Goal: Check status: Check status

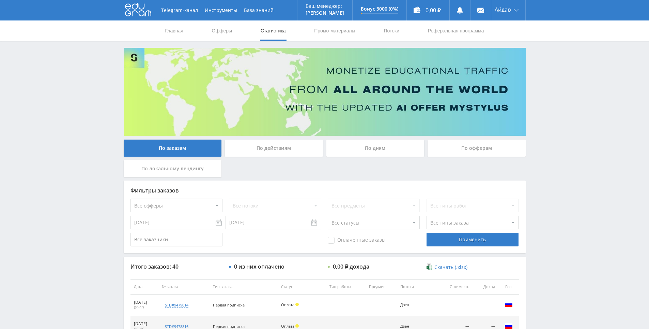
drag, startPoint x: 550, startPoint y: 247, endPoint x: 532, endPoint y: 105, distance: 142.6
click at [178, 32] on link "Главная" at bounding box center [174, 30] width 19 height 20
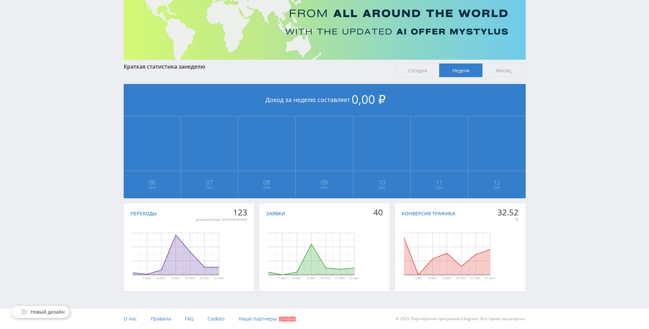
drag, startPoint x: 210, startPoint y: 49, endPoint x: 211, endPoint y: 64, distance: 14.4
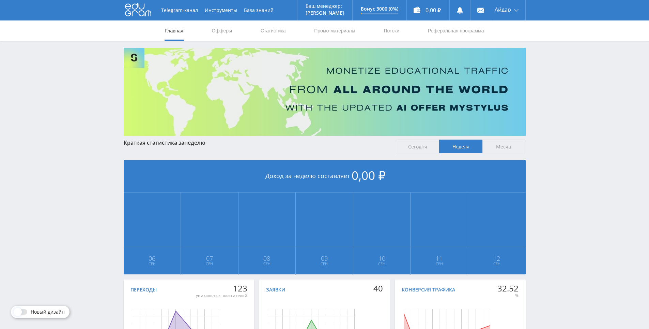
drag, startPoint x: 76, startPoint y: 91, endPoint x: 93, endPoint y: 1, distance: 91.8
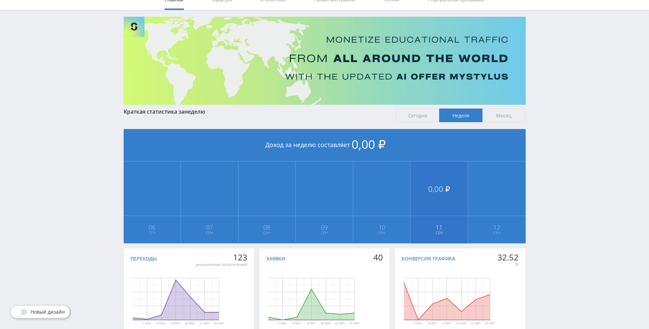
scroll to position [76, 0]
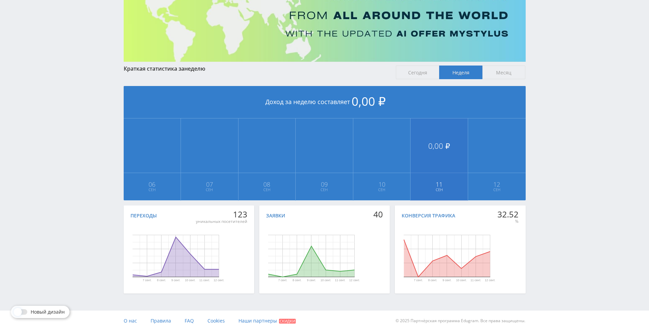
drag, startPoint x: 422, startPoint y: 153, endPoint x: 416, endPoint y: 179, distance: 26.6
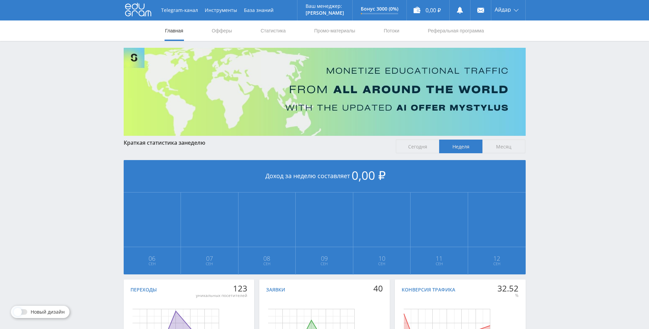
drag, startPoint x: 348, startPoint y: 273, endPoint x: 315, endPoint y: 154, distance: 123.5
click at [223, 29] on link "Офферы" at bounding box center [222, 30] width 22 height 20
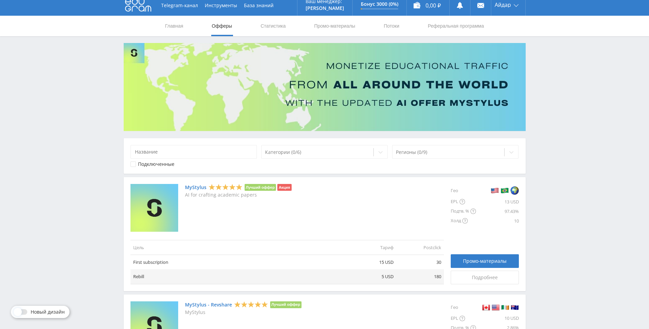
scroll to position [16, 0]
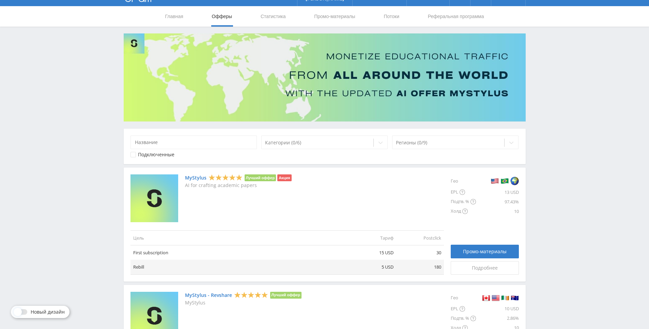
drag, startPoint x: 375, startPoint y: 195, endPoint x: 271, endPoint y: 79, distance: 155.0
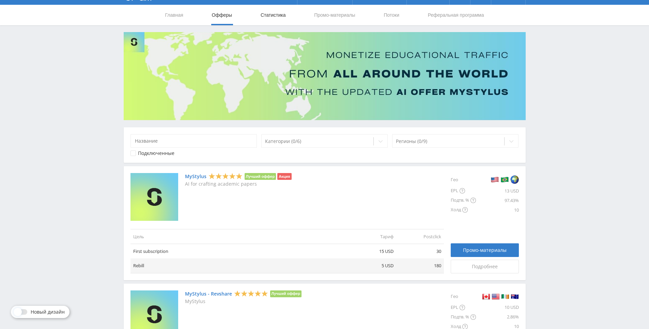
click at [275, 15] on link "Статистика" at bounding box center [273, 15] width 27 height 20
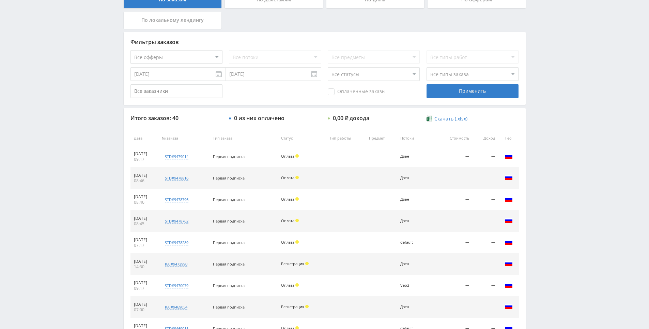
drag, startPoint x: 351, startPoint y: 171, endPoint x: 354, endPoint y: 216, distance: 44.7
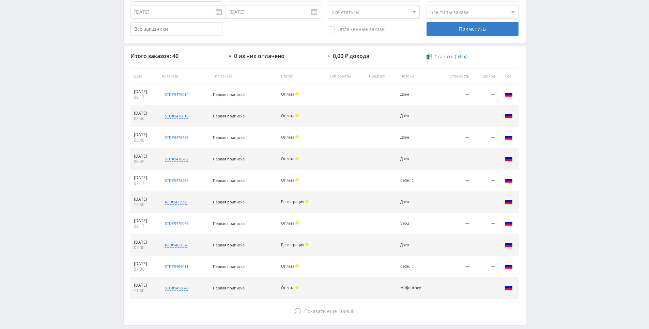
drag, startPoint x: 352, startPoint y: 170, endPoint x: 353, endPoint y: 142, distance: 28.7
click at [352, 137] on td at bounding box center [346, 137] width 40 height 21
drag, startPoint x: 352, startPoint y: 137, endPoint x: 359, endPoint y: 150, distance: 15.1
click at [353, 142] on td at bounding box center [346, 137] width 40 height 21
click at [360, 150] on td at bounding box center [346, 158] width 40 height 21
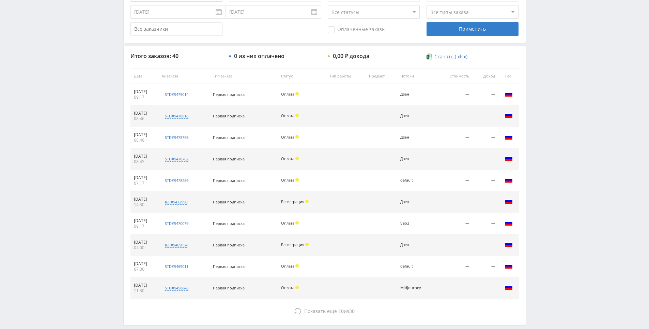
click at [353, 137] on td at bounding box center [346, 137] width 40 height 21
click at [350, 127] on td at bounding box center [346, 137] width 40 height 21
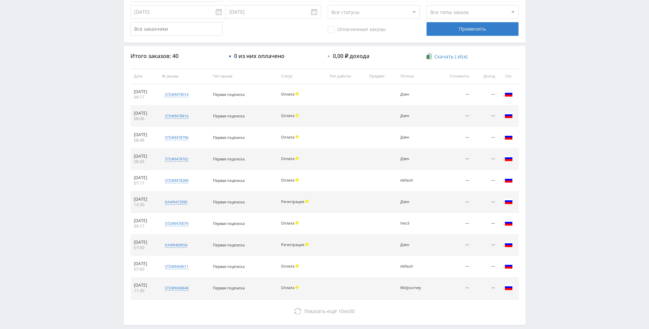
click at [349, 114] on td at bounding box center [346, 115] width 40 height 21
drag, startPoint x: 349, startPoint y: 114, endPoint x: 343, endPoint y: 106, distance: 9.6
click at [343, 106] on td at bounding box center [346, 115] width 40 height 21
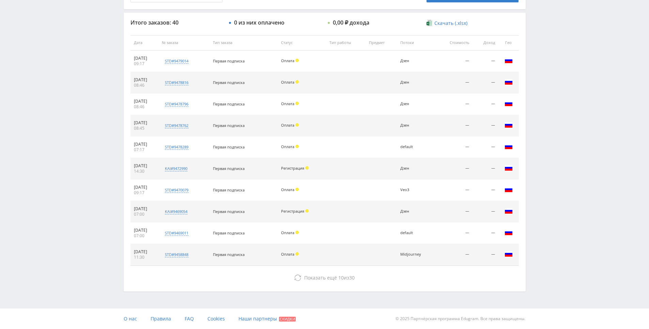
drag, startPoint x: 349, startPoint y: 151, endPoint x: 355, endPoint y: 188, distance: 37.3
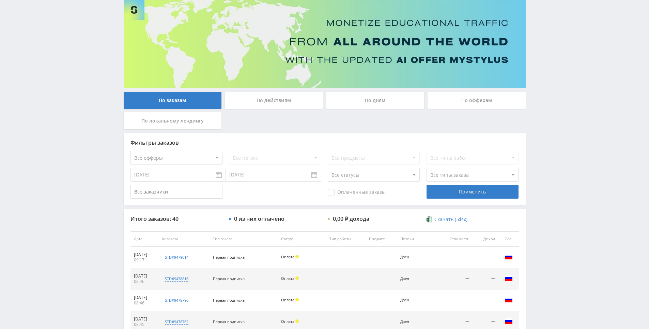
scroll to position [0, 0]
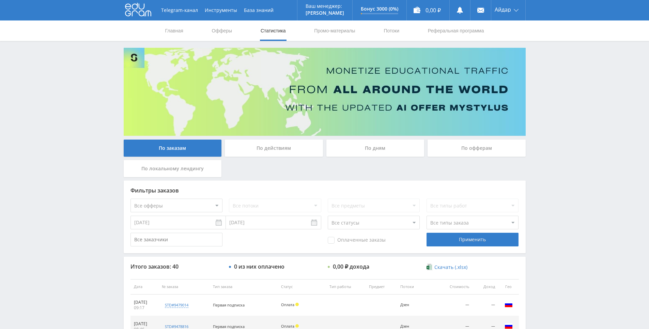
drag, startPoint x: 350, startPoint y: 221, endPoint x: 368, endPoint y: 138, distance: 84.0
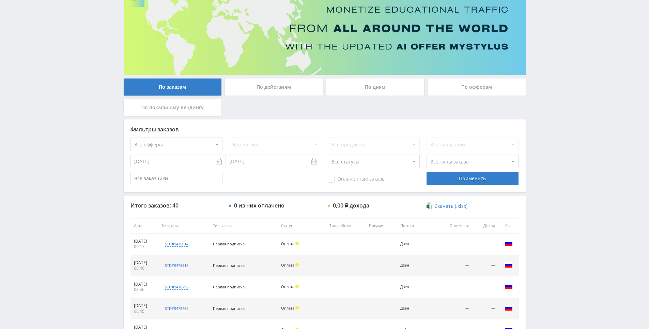
drag, startPoint x: 126, startPoint y: 89, endPoint x: 123, endPoint y: 109, distance: 20.7
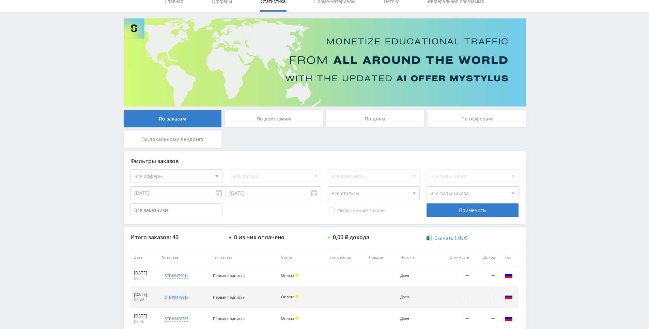
scroll to position [29, 0]
click at [97, 101] on div "Telegram-канал Инструменты База знаний Ваш менеджер: [PERSON_NAME] Online @edug…" at bounding box center [324, 257] width 649 height 572
drag, startPoint x: 97, startPoint y: 101, endPoint x: 89, endPoint y: 72, distance: 29.6
click at [89, 72] on div "Telegram-канал Инструменты База знаний Ваш менеджер: [PERSON_NAME] Online @edug…" at bounding box center [324, 257] width 649 height 572
click at [89, 71] on div "Telegram-канал Инструменты База знаний Ваш менеджер: [PERSON_NAME] Online @edug…" at bounding box center [324, 257] width 649 height 572
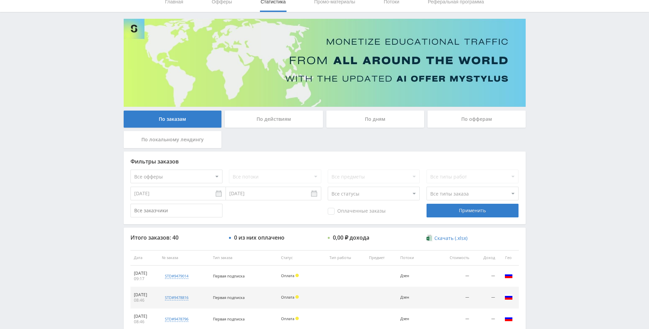
click at [86, 61] on div "Telegram-канал Инструменты База знаний Ваш менеджер: [PERSON_NAME] Online @edug…" at bounding box center [324, 257] width 649 height 572
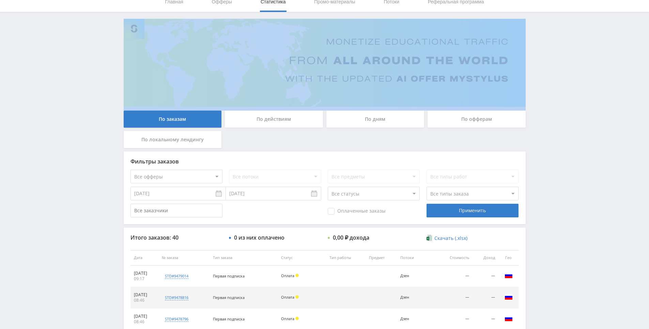
click at [86, 62] on div "Telegram-канал Инструменты База знаний Ваш менеджер: [PERSON_NAME] Online @edug…" at bounding box center [324, 257] width 649 height 572
click at [85, 58] on div "Telegram-канал Инструменты База знаний Ваш менеджер: [PERSON_NAME] Online @edug…" at bounding box center [324, 257] width 649 height 572
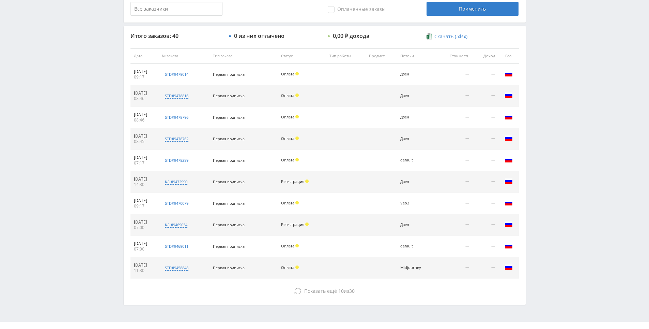
drag, startPoint x: 100, startPoint y: 114, endPoint x: 103, endPoint y: 121, distance: 8.2
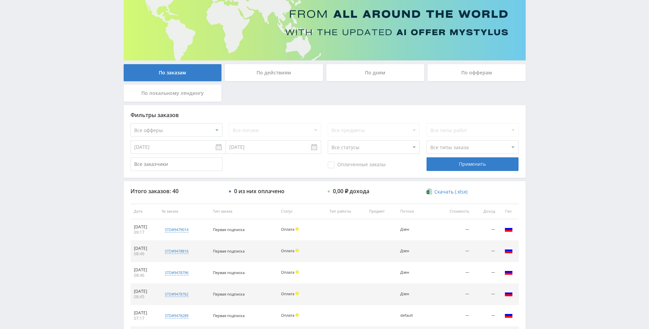
scroll to position [0, 0]
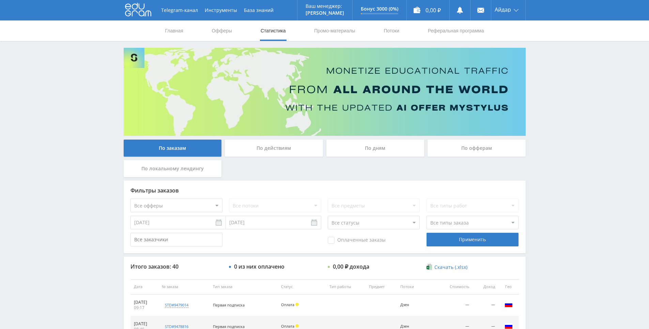
drag, startPoint x: 103, startPoint y: 121, endPoint x: 162, endPoint y: 36, distance: 103.8
click at [221, 29] on link "Офферы" at bounding box center [222, 30] width 22 height 20
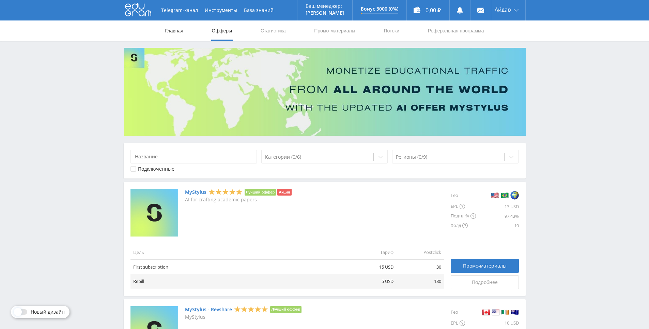
click at [175, 31] on link "Главная" at bounding box center [174, 30] width 19 height 20
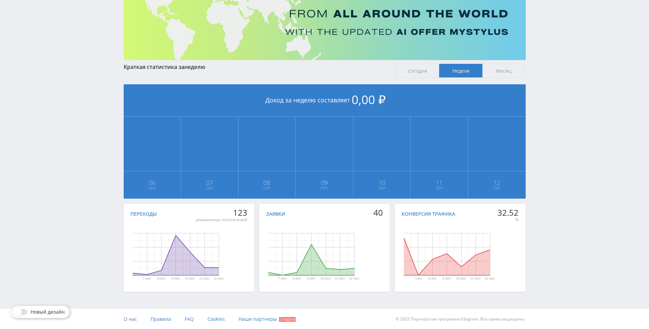
scroll to position [76, 0]
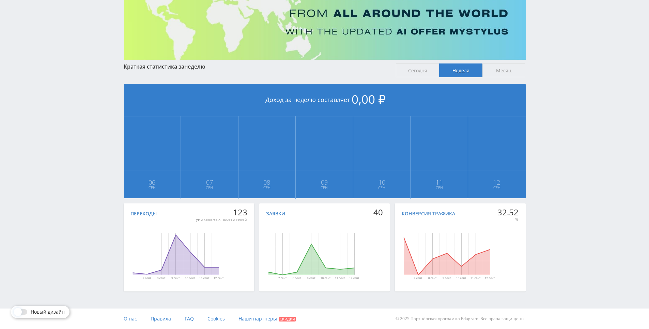
drag, startPoint x: 579, startPoint y: 244, endPoint x: 576, endPoint y: 275, distance: 31.2
drag, startPoint x: 573, startPoint y: 242, endPoint x: 572, endPoint y: 231, distance: 11.6
click at [565, 214] on div "Telegram-канал Инструменты База знаний Ваш менеджер: Alex Alex Online @edugram_…" at bounding box center [324, 126] width 649 height 405
click at [565, 213] on div "Telegram-канал Инструменты База знаний Ваш менеджер: Alex Alex Online @edugram_…" at bounding box center [324, 126] width 649 height 405
click at [558, 211] on div "Telegram-канал Инструменты База знаний Ваш менеджер: Alex Alex Online @edugram_…" at bounding box center [324, 126] width 649 height 405
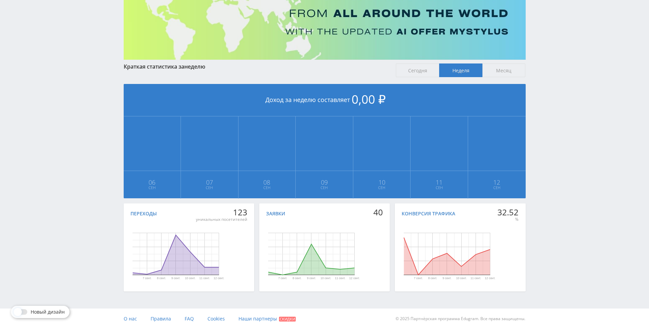
click at [557, 210] on div "Telegram-канал Инструменты База знаний Ваш менеджер: Alex Alex Online @edugram_…" at bounding box center [324, 126] width 649 height 405
drag, startPoint x: 555, startPoint y: 207, endPoint x: 529, endPoint y: 221, distance: 29.9
click at [555, 207] on div "Telegram-канал Инструменты База знаний Ваш менеджер: Alex Alex Online @edugram_…" at bounding box center [324, 126] width 649 height 405
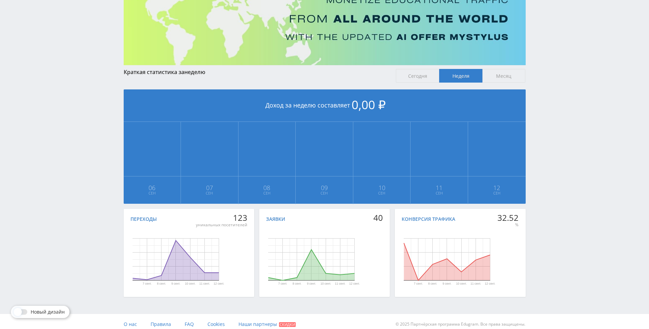
scroll to position [0, 0]
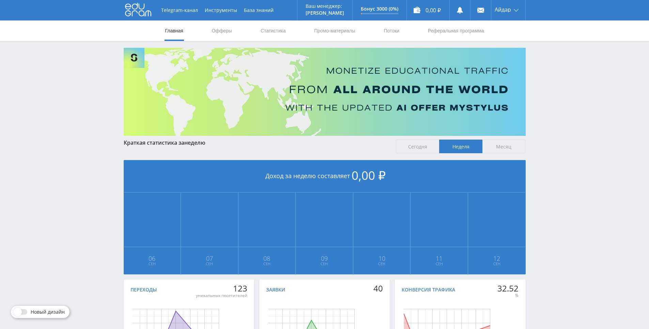
drag, startPoint x: 611, startPoint y: 285, endPoint x: 309, endPoint y: 21, distance: 400.9
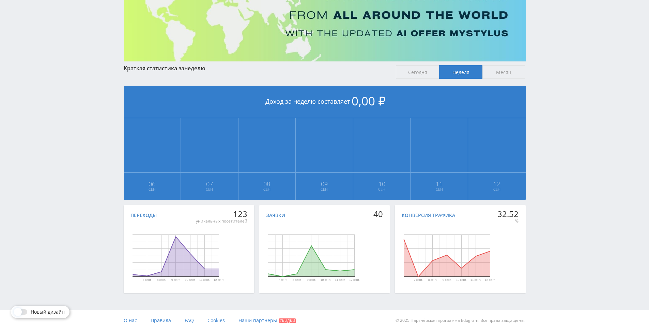
scroll to position [76, 0]
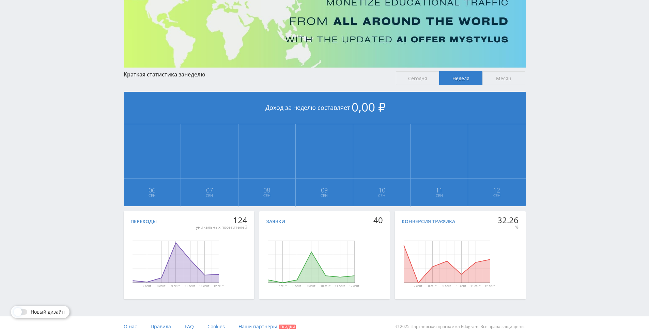
scroll to position [68, 0]
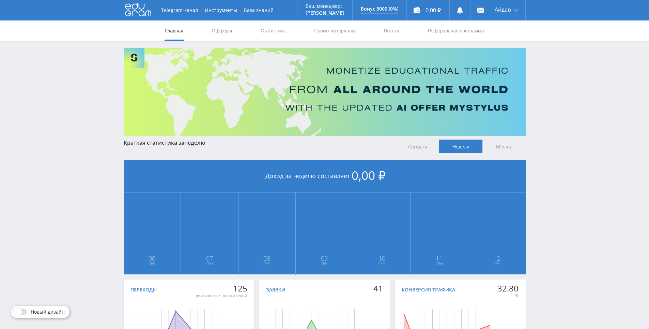
click at [253, 33] on nav "Главная Офферы Статистика Промо-материалы Потоки Реферальная программа" at bounding box center [325, 30] width 320 height 20
click at [260, 30] on nav "Главная Офферы Статистика Промо-материалы Потоки Реферальная программа" at bounding box center [325, 30] width 320 height 20
click at [260, 30] on link "Статистика" at bounding box center [273, 30] width 27 height 20
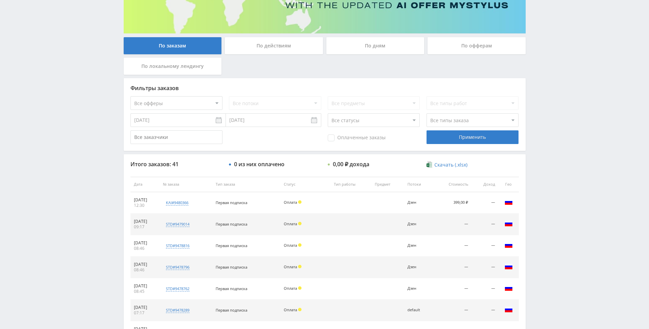
scroll to position [244, 0]
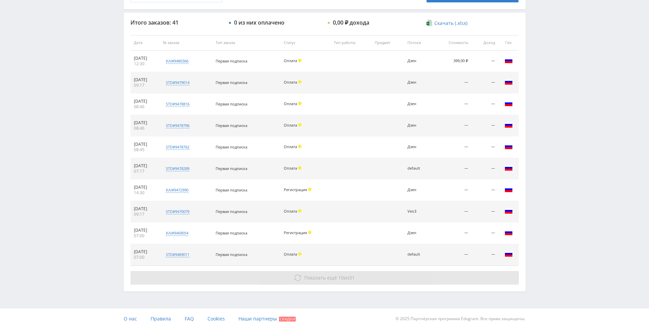
click at [351, 273] on button "Показать ещё 10 из 31" at bounding box center [325, 278] width 389 height 14
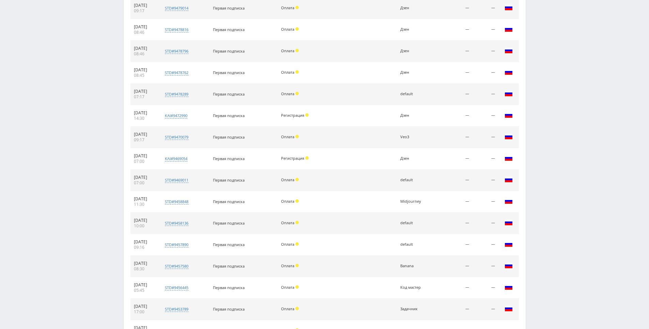
scroll to position [459, 0]
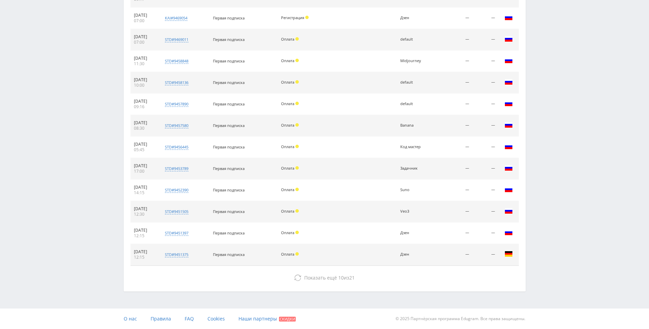
drag, startPoint x: 570, startPoint y: 123, endPoint x: 530, endPoint y: 251, distance: 133.8
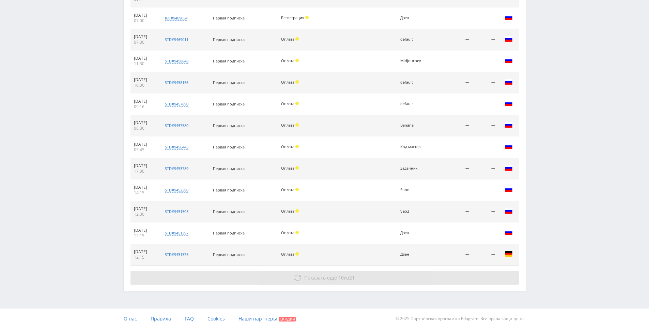
click at [410, 282] on button "Показать ещё 10 из 21" at bounding box center [325, 278] width 389 height 14
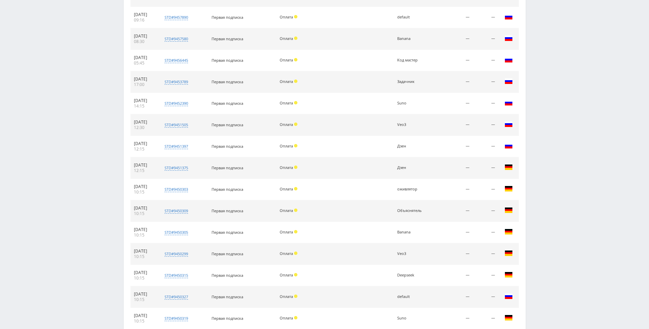
scroll to position [673, 0]
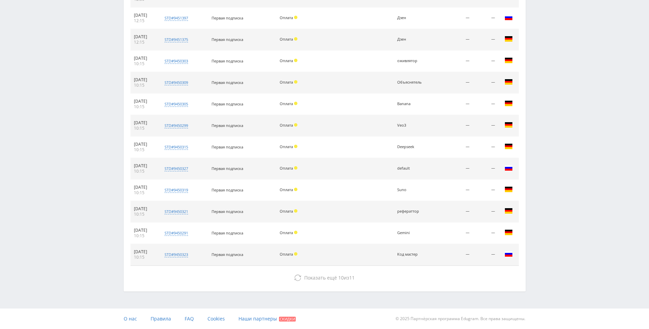
drag, startPoint x: 549, startPoint y: 241, endPoint x: 559, endPoint y: 306, distance: 66.2
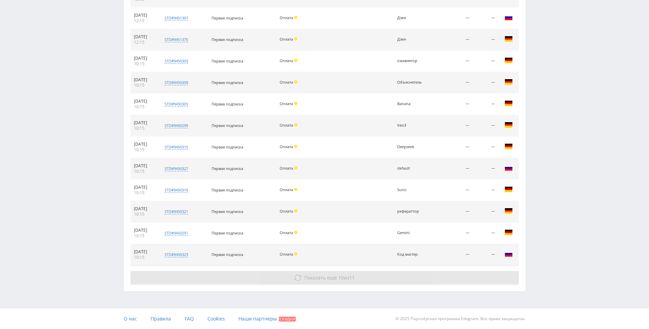
click at [397, 277] on button "Показать ещё 10 из 11" at bounding box center [325, 278] width 389 height 14
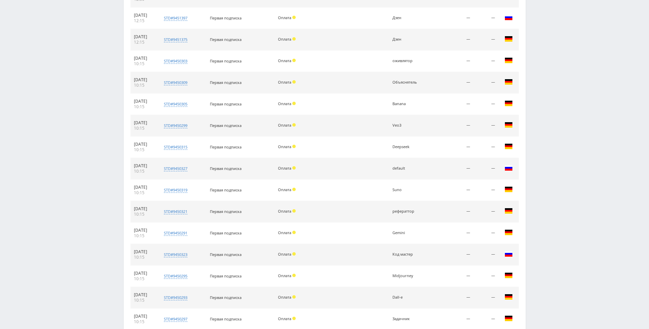
scroll to position [888, 0]
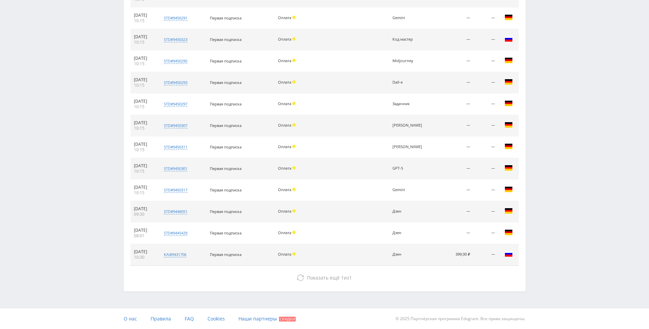
drag, startPoint x: 540, startPoint y: 228, endPoint x: 546, endPoint y: 276, distance: 48.1
drag, startPoint x: 551, startPoint y: 222, endPoint x: 483, endPoint y: 262, distance: 78.2
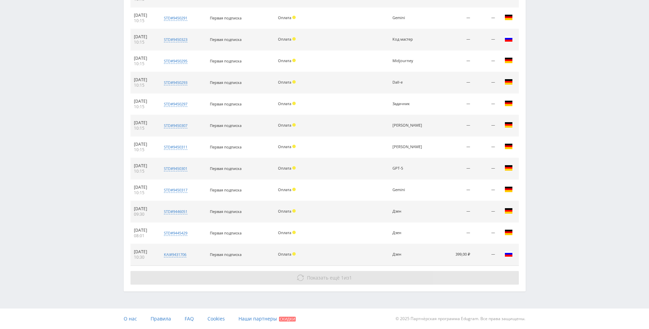
click at [382, 280] on button "Показать ещё 1 из 1" at bounding box center [325, 278] width 389 height 14
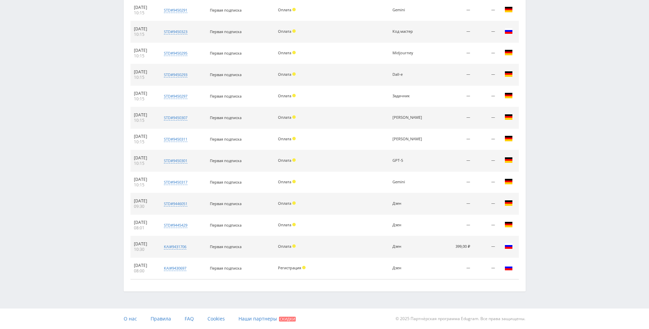
drag, startPoint x: 543, startPoint y: 213, endPoint x: 551, endPoint y: 259, distance: 46.6
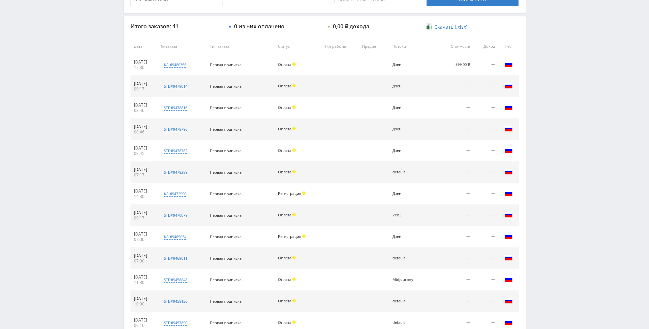
scroll to position [0, 0]
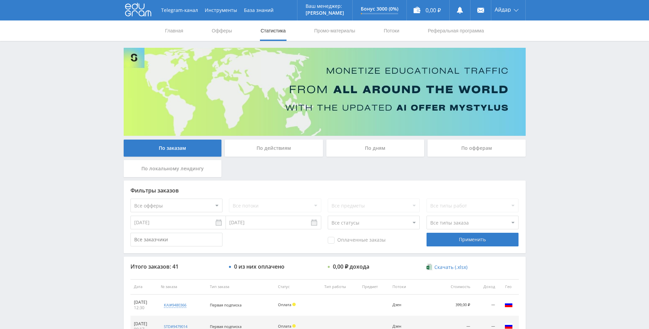
drag, startPoint x: 551, startPoint y: 259, endPoint x: 537, endPoint y: 141, distance: 119.1
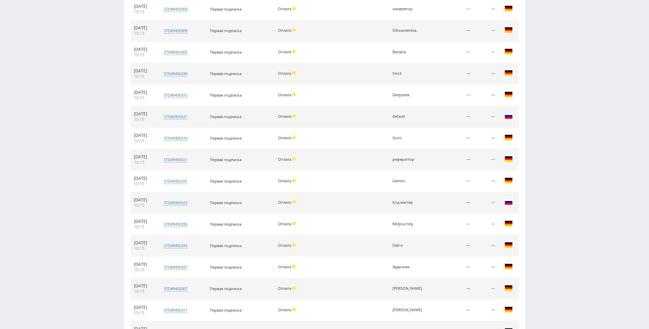
scroll to position [896, 0]
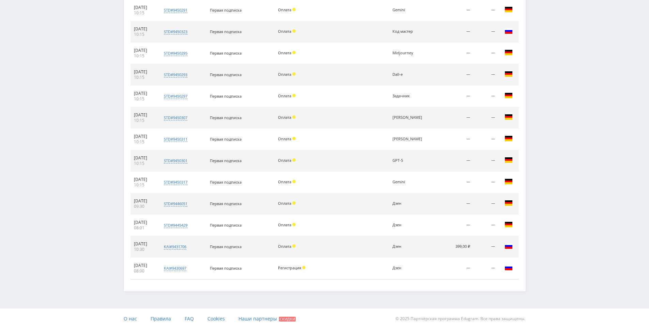
drag, startPoint x: 570, startPoint y: 167, endPoint x: 564, endPoint y: 251, distance: 84.4
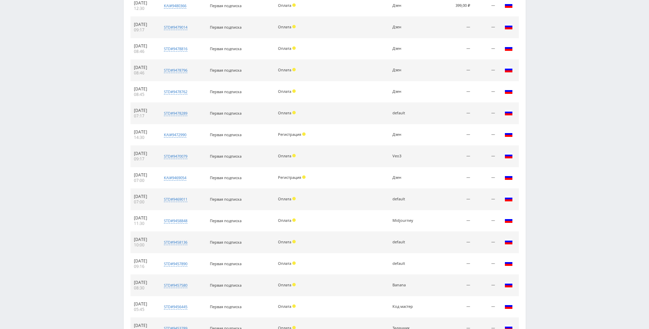
scroll to position [0, 0]
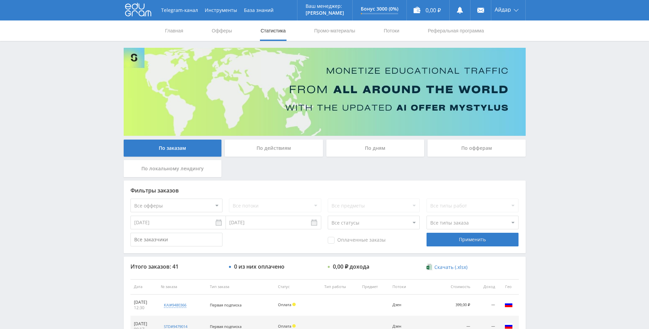
drag, startPoint x: 563, startPoint y: 243, endPoint x: 546, endPoint y: 116, distance: 128.3
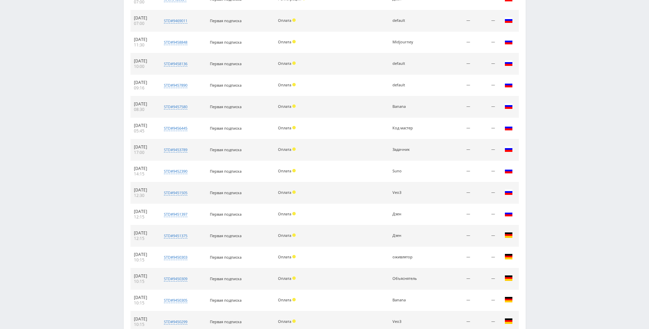
drag, startPoint x: 534, startPoint y: 225, endPoint x: 533, endPoint y: 247, distance: 21.5
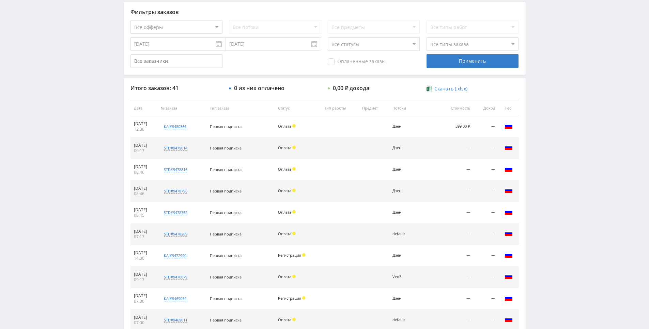
drag, startPoint x: 519, startPoint y: 156, endPoint x: 552, endPoint y: 147, distance: 35.1
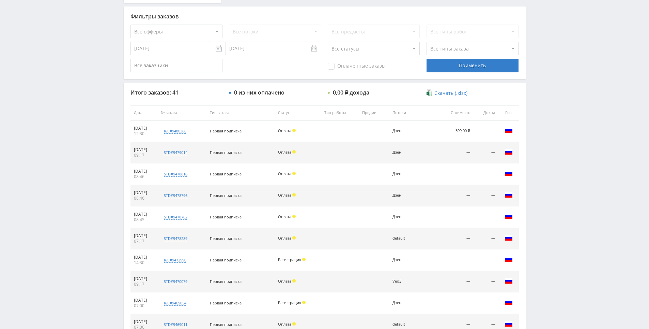
drag, startPoint x: 552, startPoint y: 145, endPoint x: 558, endPoint y: 106, distance: 39.3
drag, startPoint x: 558, startPoint y: 106, endPoint x: 558, endPoint y: 95, distance: 10.9
drag, startPoint x: 477, startPoint y: 110, endPoint x: 481, endPoint y: 115, distance: 6.1
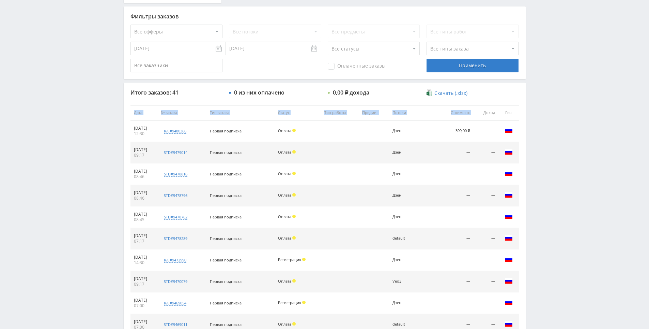
drag, startPoint x: 541, startPoint y: 117, endPoint x: 545, endPoint y: 103, distance: 14.7
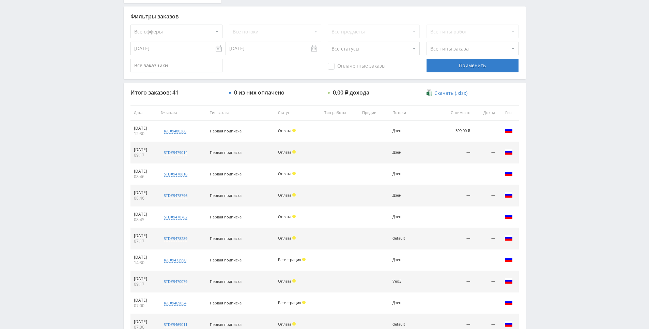
drag, startPoint x: 547, startPoint y: 46, endPoint x: 536, endPoint y: 24, distance: 24.7
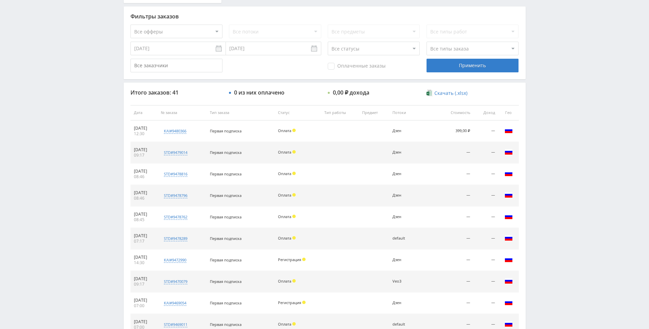
drag, startPoint x: 533, startPoint y: 24, endPoint x: 532, endPoint y: 14, distance: 10.0
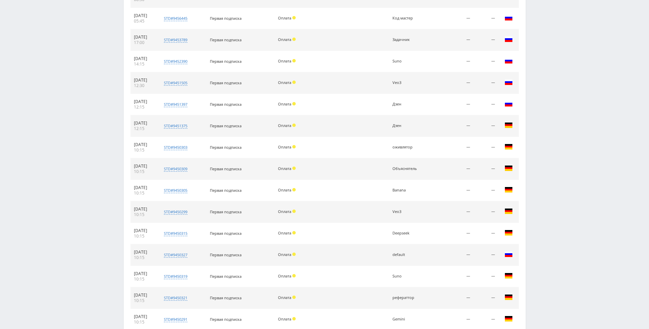
scroll to position [896, 0]
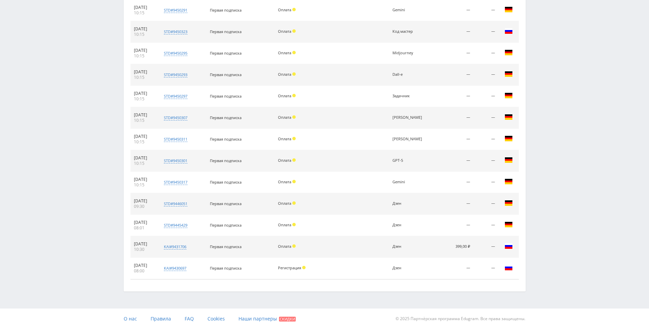
drag, startPoint x: 545, startPoint y: 91, endPoint x: 554, endPoint y: 136, distance: 45.6
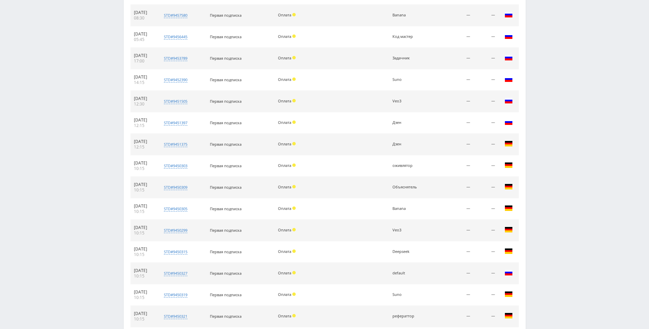
scroll to position [134, 0]
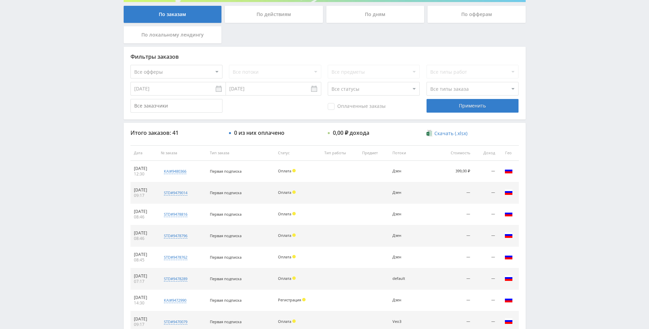
drag, startPoint x: 567, startPoint y: 268, endPoint x: 536, endPoint y: 167, distance: 105.7
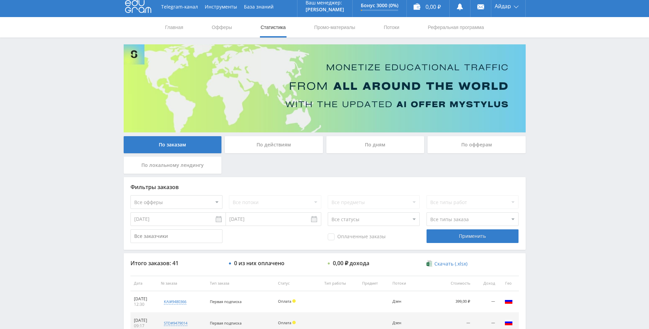
scroll to position [0, 0]
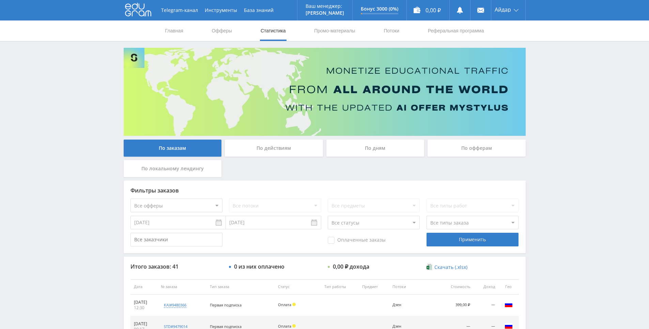
click at [133, 11] on use at bounding box center [138, 9] width 26 height 13
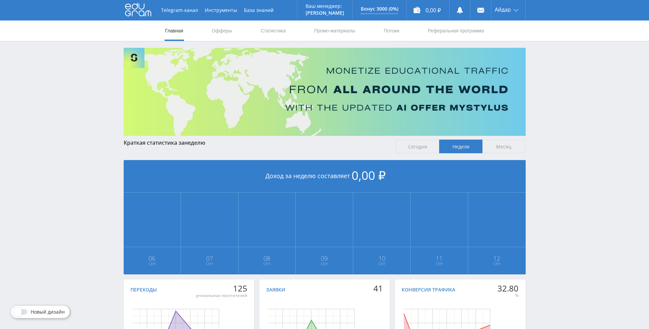
drag, startPoint x: 550, startPoint y: 196, endPoint x: 562, endPoint y: 101, distance: 95.9
drag, startPoint x: 559, startPoint y: 104, endPoint x: 563, endPoint y: 68, distance: 37.0
click at [563, 68] on div "Telegram-канал Инструменты База знаний Ваш менеджер: [PERSON_NAME] Online @edug…" at bounding box center [324, 202] width 649 height 405
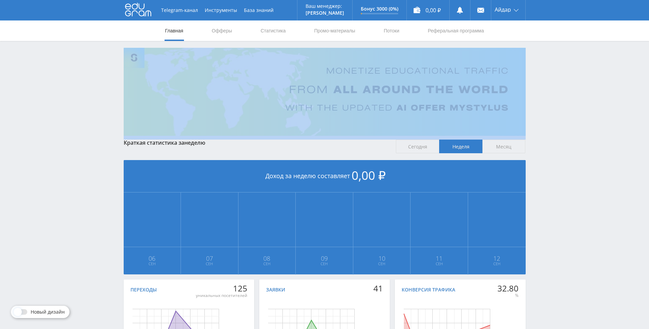
click at [563, 68] on div "Telegram-канал Инструменты База знаний Ваш менеджер: [PERSON_NAME] Online @edug…" at bounding box center [324, 202] width 649 height 405
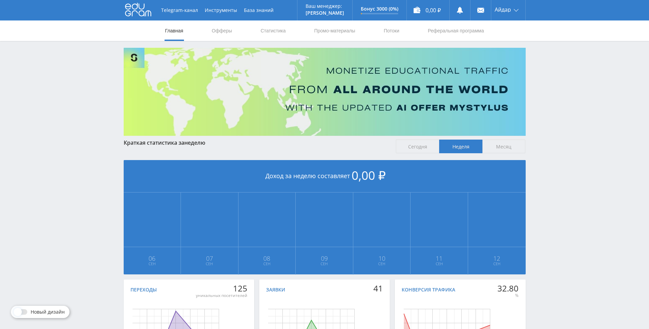
click at [556, 51] on div "Telegram-канал Инструменты База знаний Ваш менеджер: [PERSON_NAME] Online @edug…" at bounding box center [324, 202] width 649 height 405
click at [562, 74] on div "Telegram-канал Инструменты База знаний Ваш менеджер: [PERSON_NAME] Online @edug…" at bounding box center [324, 202] width 649 height 405
click at [556, 73] on div "Telegram-канал Инструменты База знаний Ваш менеджер: Alex Alex Online @edugram_…" at bounding box center [324, 202] width 649 height 405
click at [553, 71] on div "Telegram-канал Инструменты База знаний Ваш менеджер: Alex Alex Online @edugram_…" at bounding box center [324, 202] width 649 height 405
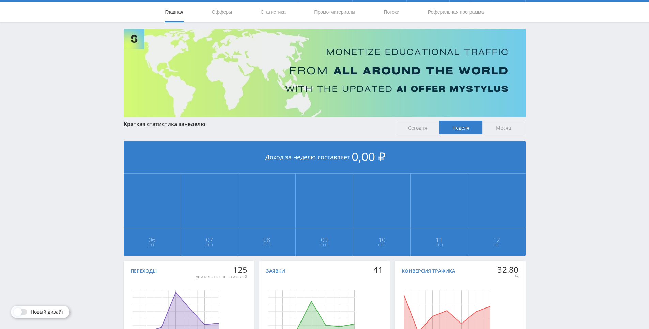
drag, startPoint x: 552, startPoint y: 78, endPoint x: 558, endPoint y: 110, distance: 33.2
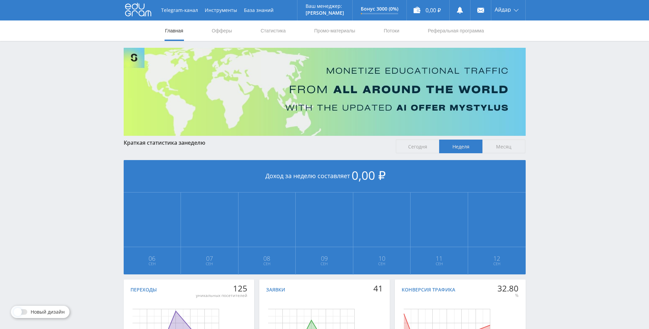
drag, startPoint x: 534, startPoint y: 154, endPoint x: 473, endPoint y: 42, distance: 127.7
drag, startPoint x: 559, startPoint y: 123, endPoint x: 547, endPoint y: 71, distance: 53.7
click at [547, 70] on div "Telegram-канал Инструменты База знаний Ваш менеджер: Alex Alex Online @edugram_…" at bounding box center [324, 202] width 649 height 405
drag, startPoint x: 547, startPoint y: 70, endPoint x: 547, endPoint y: 50, distance: 20.1
click at [547, 50] on div "Telegram-канал Инструменты База знаний Ваш менеджер: Alex Alex Online @edugram_…" at bounding box center [324, 202] width 649 height 405
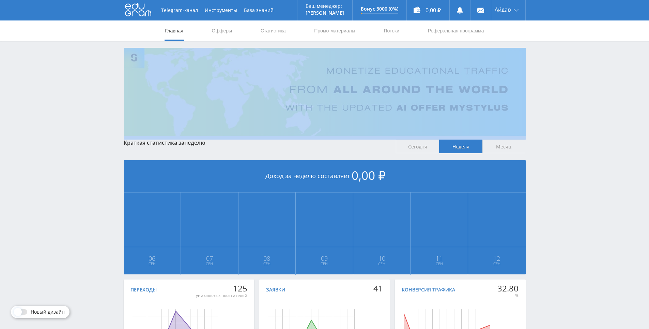
click at [547, 50] on div "Telegram-канал Инструменты База знаний Ваш менеджер: Alex Alex Online @edugram_…" at bounding box center [324, 202] width 649 height 405
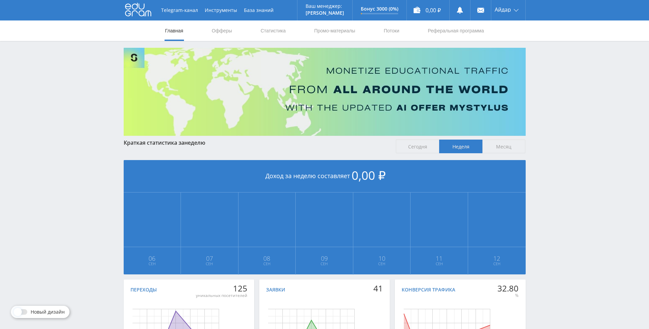
drag, startPoint x: 541, startPoint y: 34, endPoint x: 538, endPoint y: 28, distance: 7.0
click at [541, 34] on div "Главная Офферы Статистика Промо-материалы Потоки Реферальная программа" at bounding box center [324, 30] width 649 height 20
click at [400, 34] on nav "Главная Офферы Статистика Промо-материалы Потоки Реферальная программа" at bounding box center [325, 30] width 320 height 20
click at [391, 30] on link "Потоки" at bounding box center [391, 30] width 17 height 20
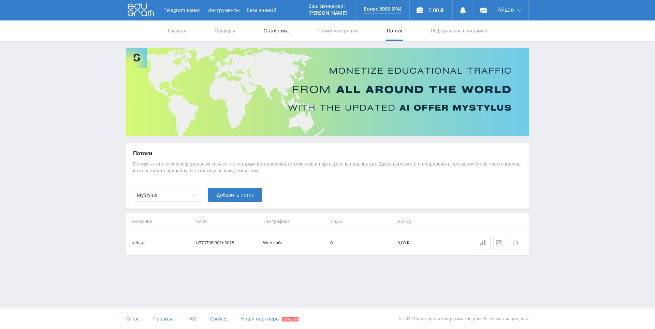
click at [276, 25] on link "Статистика" at bounding box center [276, 30] width 27 height 20
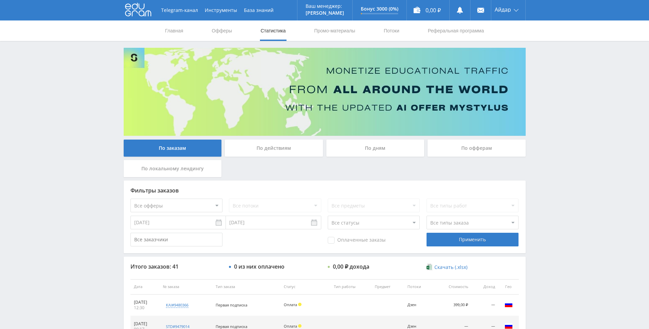
drag, startPoint x: 325, startPoint y: 154, endPoint x: 325, endPoint y: 183, distance: 28.3
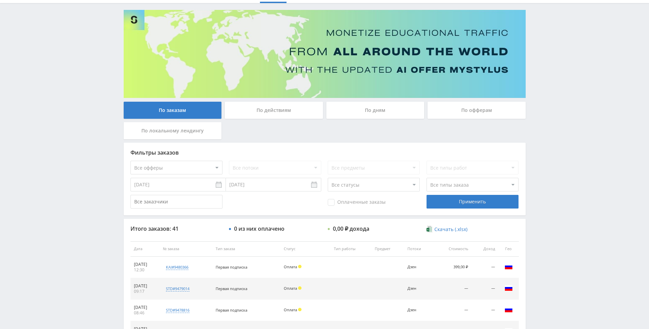
drag, startPoint x: 324, startPoint y: 170, endPoint x: 335, endPoint y: 182, distance: 16.2
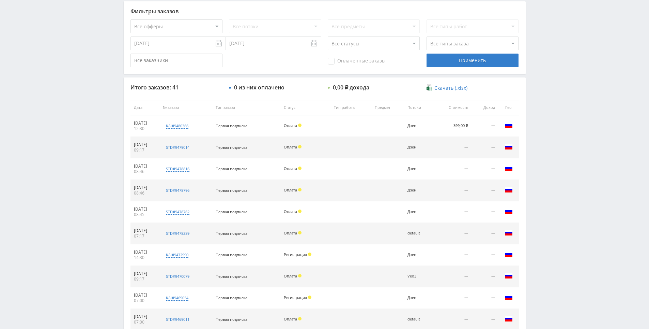
drag, startPoint x: 347, startPoint y: 273, endPoint x: 356, endPoint y: 261, distance: 15.3
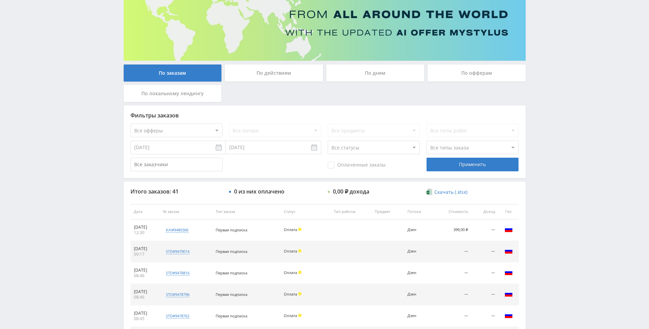
drag, startPoint x: 365, startPoint y: 190, endPoint x: 359, endPoint y: 134, distance: 56.6
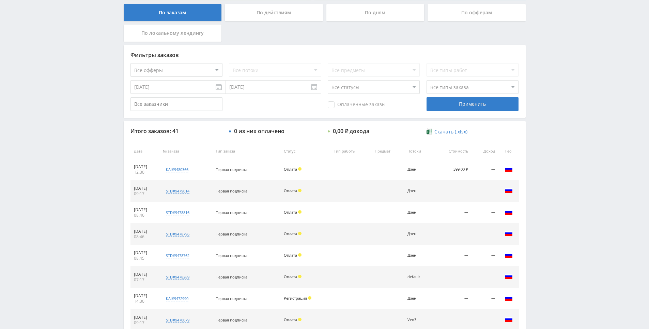
drag, startPoint x: 69, startPoint y: 106, endPoint x: 74, endPoint y: 133, distance: 28.1
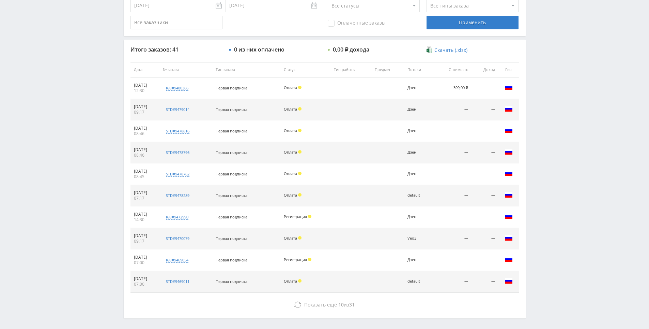
scroll to position [244, 0]
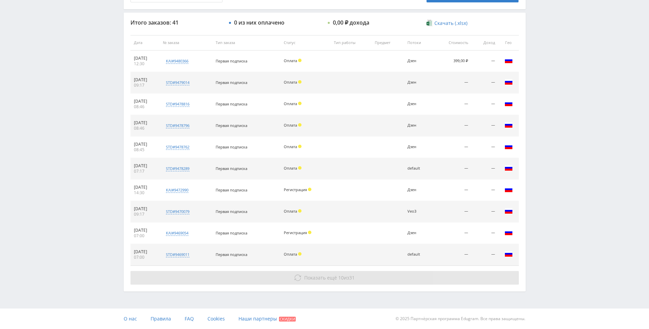
drag, startPoint x: 554, startPoint y: 180, endPoint x: 410, endPoint y: 281, distance: 175.3
click at [377, 282] on button "Показать ещё 10 из 31" at bounding box center [325, 278] width 389 height 14
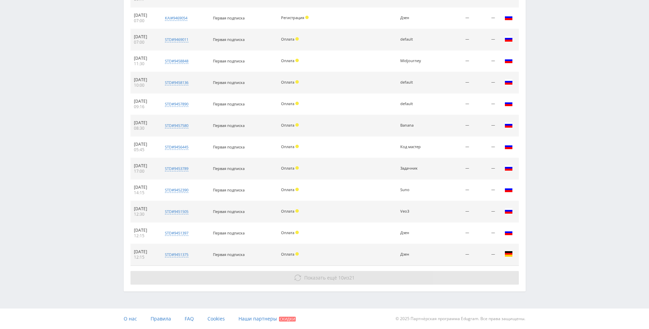
drag, startPoint x: 545, startPoint y: 219, endPoint x: 480, endPoint y: 284, distance: 91.4
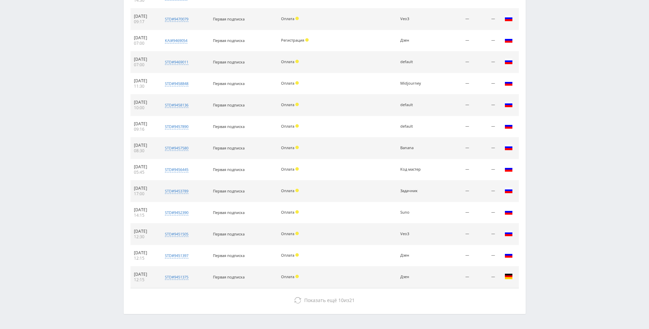
scroll to position [424, 0]
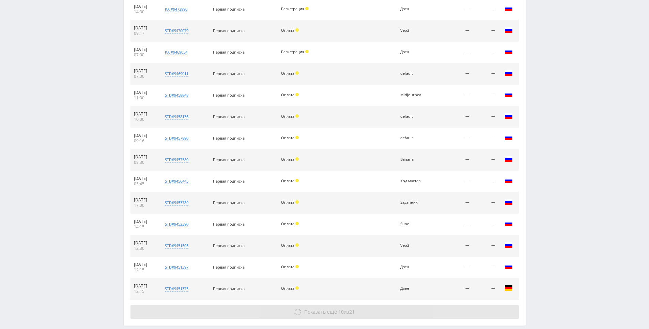
click at [391, 311] on button "Показать ещё 10 из 21" at bounding box center [325, 312] width 389 height 14
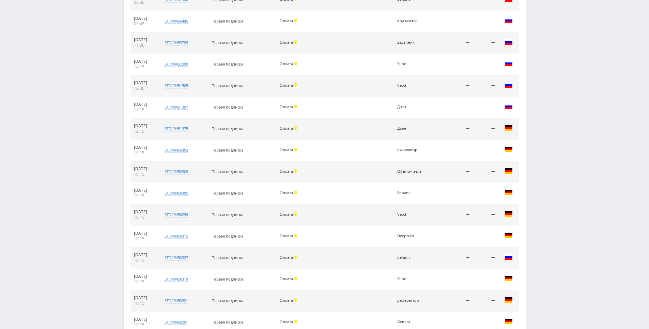
scroll to position [673, 0]
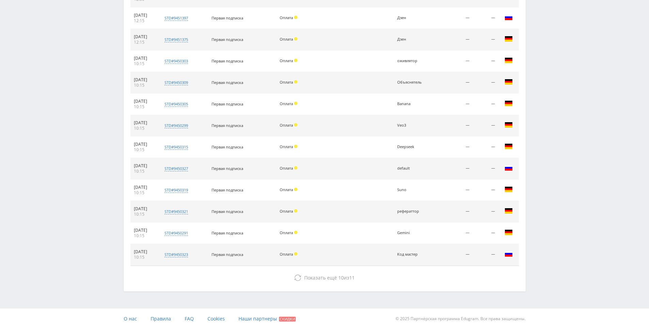
drag, startPoint x: 566, startPoint y: 206, endPoint x: 530, endPoint y: 284, distance: 85.9
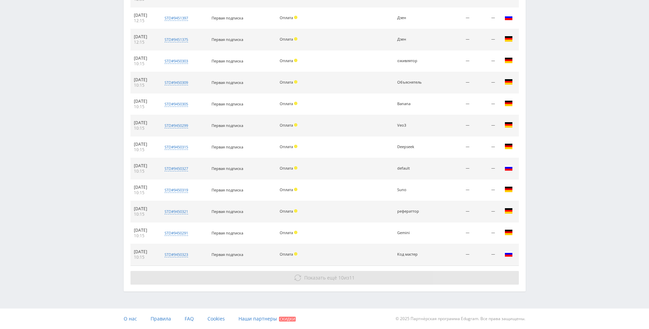
click at [406, 282] on button "Показать ещё 10 из 11" at bounding box center [325, 278] width 389 height 14
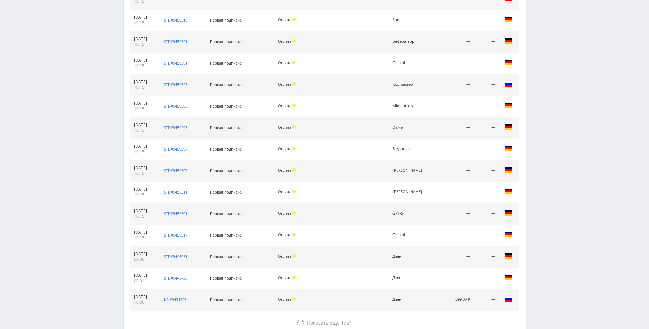
drag, startPoint x: 552, startPoint y: 194, endPoint x: 510, endPoint y: 266, distance: 83.0
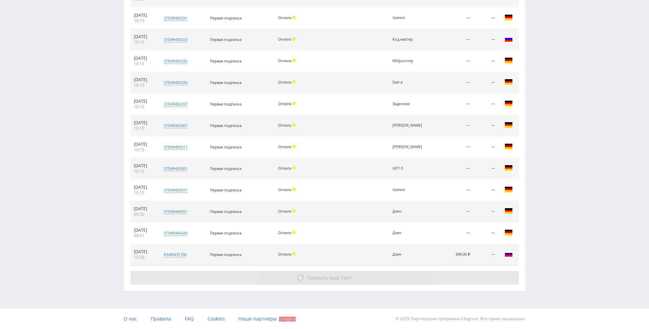
click at [337, 281] on button "Показать ещё 1 из 1" at bounding box center [325, 278] width 389 height 14
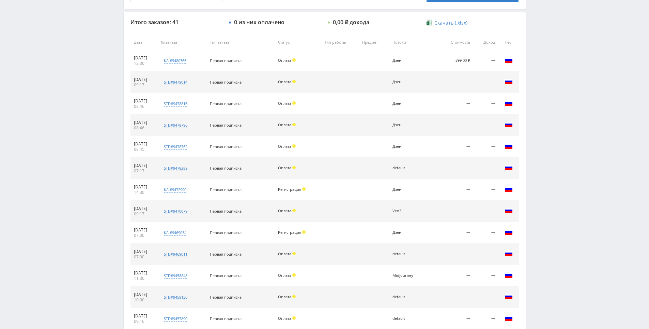
scroll to position [0, 0]
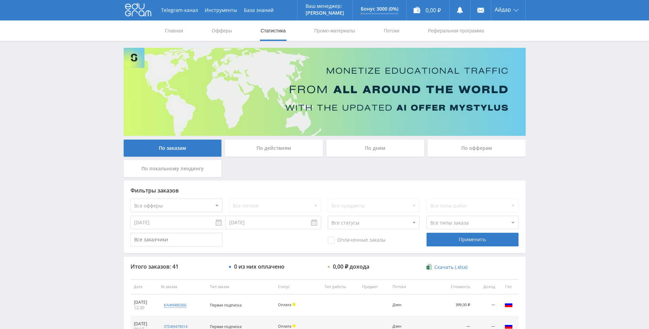
drag, startPoint x: 583, startPoint y: 255, endPoint x: 555, endPoint y: 134, distance: 124.3
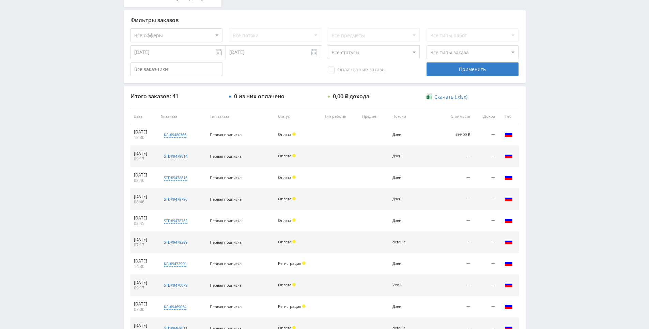
scroll to position [170, 0]
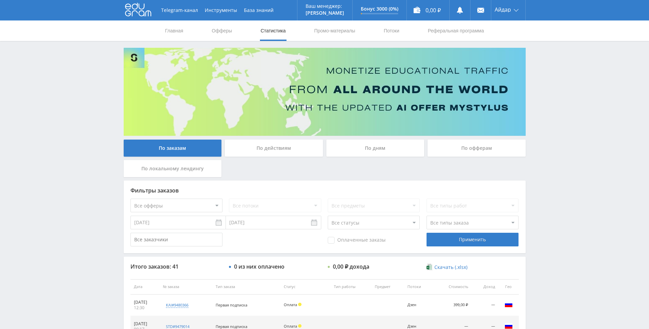
drag, startPoint x: 577, startPoint y: 117, endPoint x: 567, endPoint y: 80, distance: 37.6
click at [567, 79] on div "Telegram-канал Инструменты База знаний Ваш менеджер: [PERSON_NAME] Online @edug…" at bounding box center [324, 286] width 649 height 572
drag, startPoint x: 567, startPoint y: 79, endPoint x: 563, endPoint y: 73, distance: 7.0
click at [559, 66] on div "Telegram-канал Инструменты База знаний Ваш менеджер: [PERSON_NAME] Online @edug…" at bounding box center [324, 286] width 649 height 572
click at [584, 112] on div "Telegram-канал Инструменты База знаний Ваш менеджер: [PERSON_NAME] Online @edug…" at bounding box center [324, 286] width 649 height 572
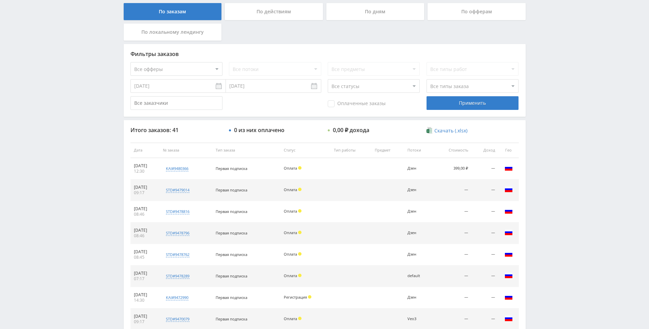
scroll to position [136, 0]
click at [534, 178] on div "Telegram-канал Инструменты База знаний Ваш менеджер: [PERSON_NAME] Online @edug…" at bounding box center [324, 150] width 649 height 572
click at [534, 178] on div "Telegram-канал Инструменты База знаний Ваш менеджер: Alex Alex Online @edugram_…" at bounding box center [324, 150] width 649 height 572
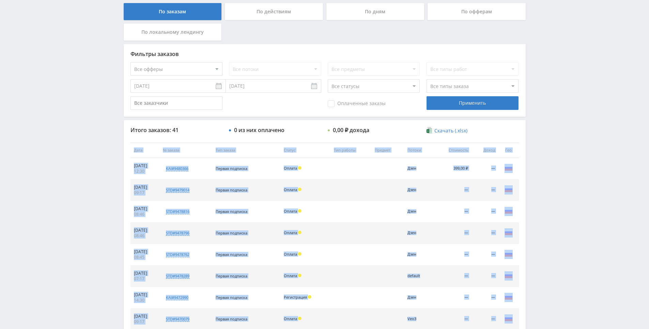
click at [534, 178] on div "Telegram-канал Инструменты База знаний Ваш менеджер: Alex Alex Online @edugram_…" at bounding box center [324, 150] width 649 height 572
click at [530, 164] on div "Telegram-канал Инструменты База знаний Ваш менеджер: Alex Alex Online @edugram_…" at bounding box center [324, 150] width 649 height 572
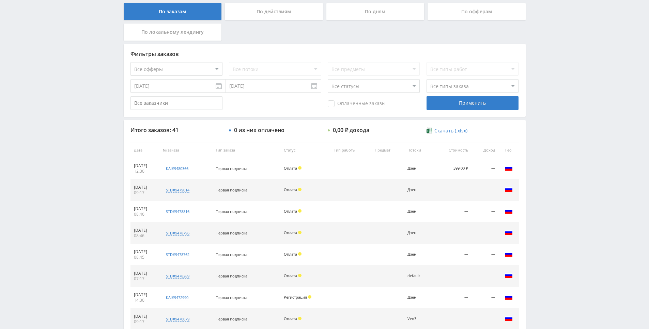
click at [536, 165] on div "Telegram-канал Инструменты База знаний Ваш менеджер: Alex Alex Online @edugram_…" at bounding box center [324, 150] width 649 height 572
click at [543, 180] on div "Telegram-канал Инструменты База знаний Ваш менеджер: Alex Alex Online @edugram_…" at bounding box center [324, 150] width 649 height 572
click at [543, 166] on div "Telegram-канал Инструменты База знаний Ваш менеджер: Alex Alex Online @edugram_…" at bounding box center [324, 150] width 649 height 572
drag, startPoint x: 543, startPoint y: 166, endPoint x: 543, endPoint y: 158, distance: 8.5
click at [543, 158] on div "Telegram-канал Инструменты База знаний Ваш менеджер: Alex Alex Online @edugram_…" at bounding box center [324, 150] width 649 height 572
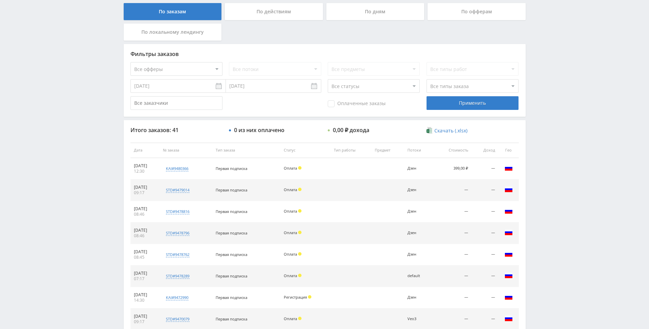
click at [541, 155] on div "Telegram-канал Инструменты База знаний Ваш менеджер: Alex Alex Online @edugram_…" at bounding box center [324, 150] width 649 height 572
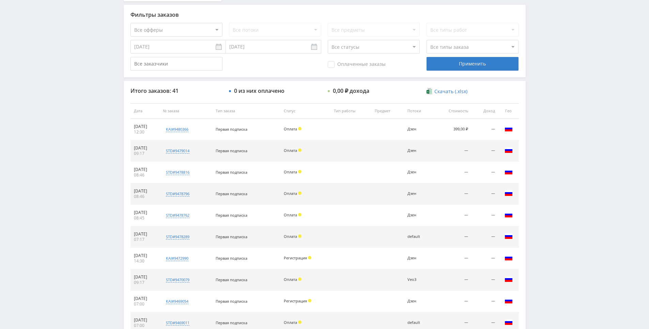
drag, startPoint x: 546, startPoint y: 183, endPoint x: 547, endPoint y: 190, distance: 7.3
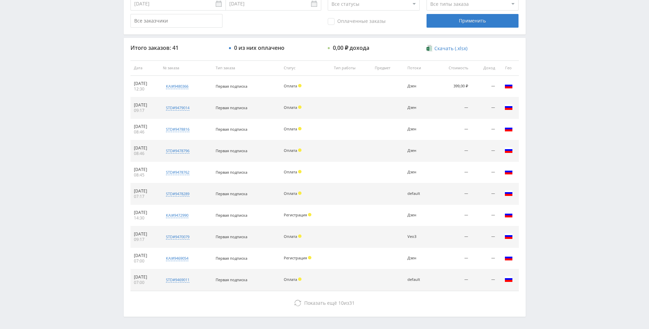
drag, startPoint x: 547, startPoint y: 233, endPoint x: 537, endPoint y: 285, distance: 53.2
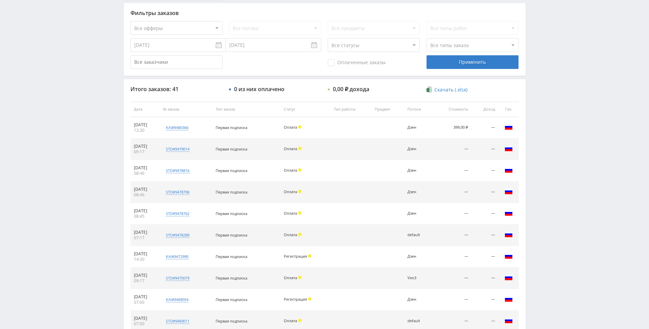
scroll to position [0, 0]
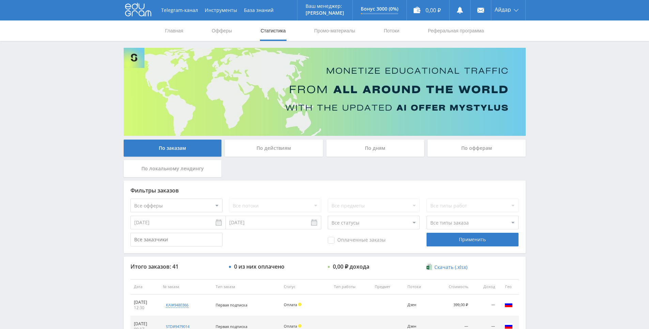
drag, startPoint x: 537, startPoint y: 285, endPoint x: 527, endPoint y: 158, distance: 127.2
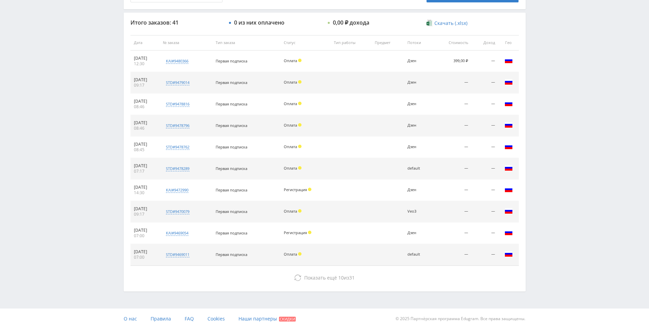
scroll to position [239, 0]
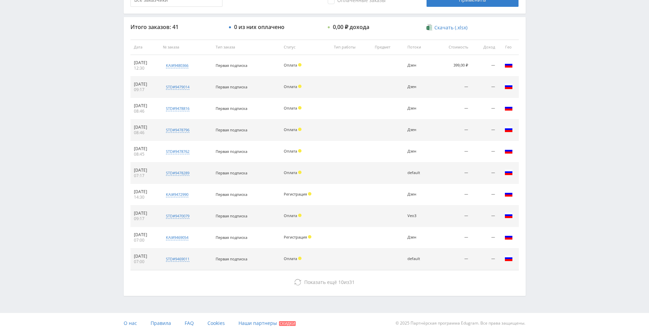
drag, startPoint x: 535, startPoint y: 287, endPoint x: 530, endPoint y: 272, distance: 15.5
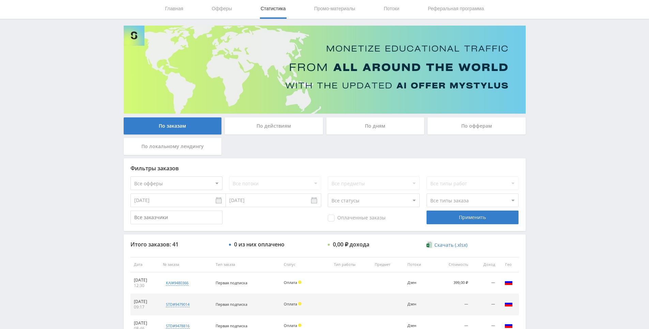
scroll to position [0, 0]
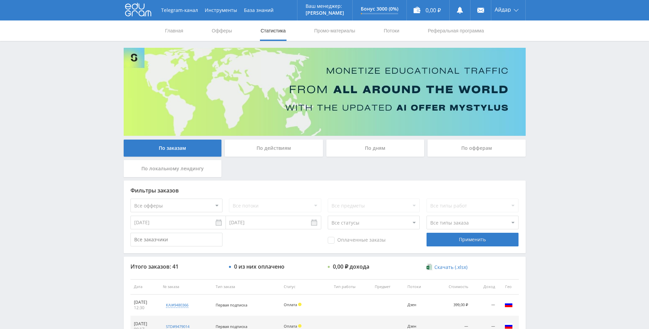
drag, startPoint x: 519, startPoint y: 233, endPoint x: 520, endPoint y: 197, distance: 35.1
drag, startPoint x: 534, startPoint y: 197, endPoint x: 538, endPoint y: 183, distance: 14.3
click at [538, 161] on div "Telegram-канал Инструменты База знаний Ваш менеджер: [PERSON_NAME] Online @edug…" at bounding box center [324, 286] width 649 height 572
drag, startPoint x: 538, startPoint y: 161, endPoint x: 539, endPoint y: 151, distance: 9.2
click at [538, 145] on div "Telegram-канал Инструменты База знаний Ваш менеджер: [PERSON_NAME] Online @edug…" at bounding box center [324, 286] width 649 height 572
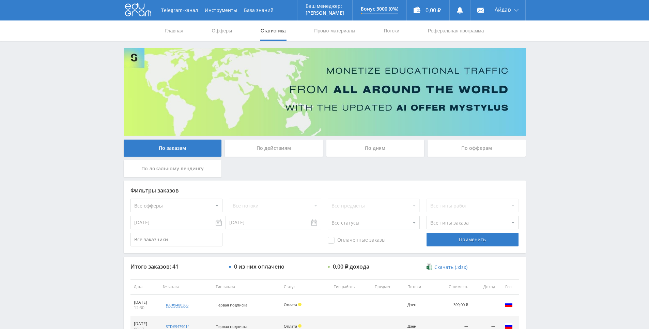
click at [535, 141] on div "Telegram-канал Инструменты База знаний Ваш менеджер: [PERSON_NAME] Online @edug…" at bounding box center [324, 286] width 649 height 572
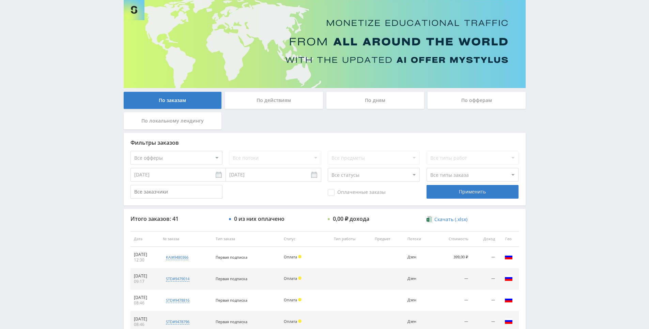
scroll to position [136, 0]
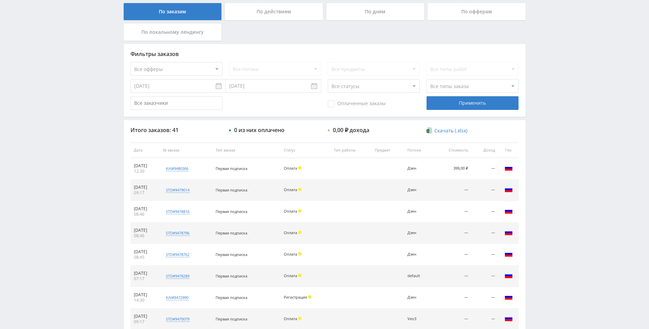
click at [558, 151] on div "Telegram-канал Инструменты База знаний Ваш менеджер: [PERSON_NAME] Online @edug…" at bounding box center [324, 150] width 649 height 572
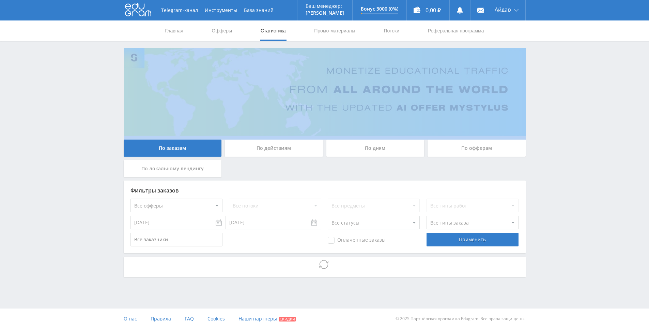
click at [564, 89] on div "Telegram-канал Инструменты База знаний Ваш менеджер: Alex Alex Online @edugram_…" at bounding box center [324, 157] width 649 height 314
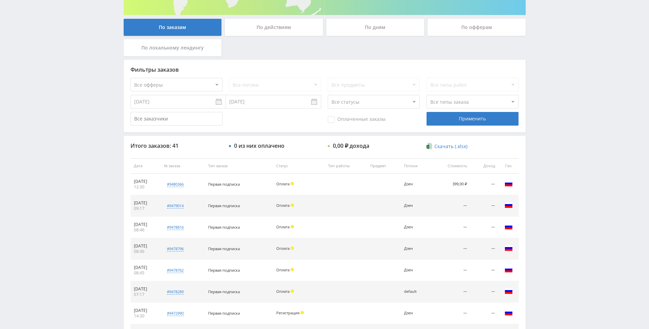
drag, startPoint x: 567, startPoint y: 143, endPoint x: 567, endPoint y: 165, distance: 22.8
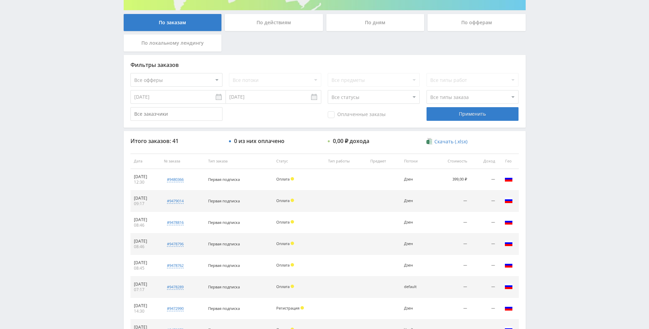
drag, startPoint x: 564, startPoint y: 177, endPoint x: 563, endPoint y: 123, distance: 54.6
click at [563, 123] on div "Telegram-канал Инструменты База знаний Ваш менеджер: Alex Alex Online @edugram_…" at bounding box center [324, 161] width 649 height 572
click at [556, 90] on div "Telegram-канал Инструменты База знаний Ваш менеджер: Alex Alex Online @edugram_…" at bounding box center [324, 161] width 649 height 572
click at [556, 90] on div "Telegram-канал Инструменты База знаний Ваш менеджер: [PERSON_NAME] Online @edug…" at bounding box center [324, 161] width 649 height 572
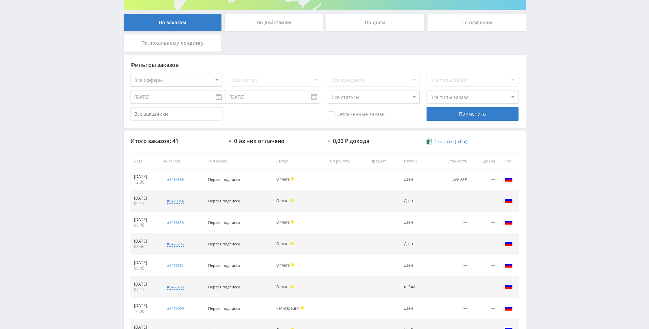
drag, startPoint x: 555, startPoint y: 80, endPoint x: 554, endPoint y: 84, distance: 3.4
click at [555, 81] on div "Telegram-канал Инструменты База знаний Ваш менеджер: [PERSON_NAME] Online @edug…" at bounding box center [324, 161] width 649 height 572
click at [554, 84] on div "Telegram-канал Инструменты База знаний Ваш менеджер: [PERSON_NAME] Online @edug…" at bounding box center [324, 161] width 649 height 572
drag, startPoint x: 552, startPoint y: 81, endPoint x: 550, endPoint y: 69, distance: 12.8
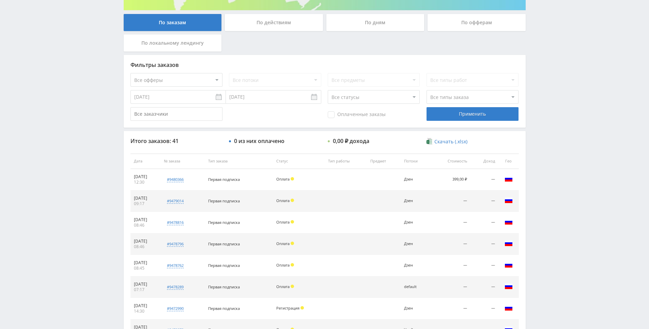
click at [550, 69] on div "Telegram-канал Инструменты База знаний Ваш менеджер: [PERSON_NAME] Online @edug…" at bounding box center [324, 161] width 649 height 572
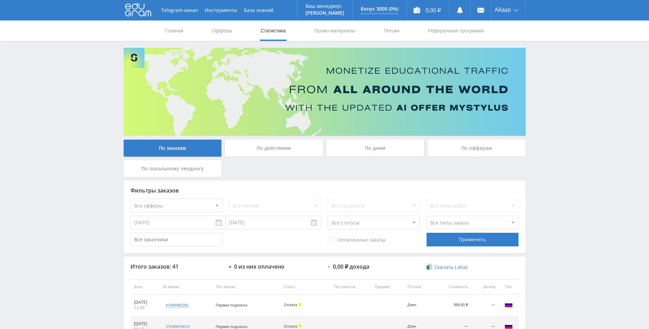
scroll to position [136, 0]
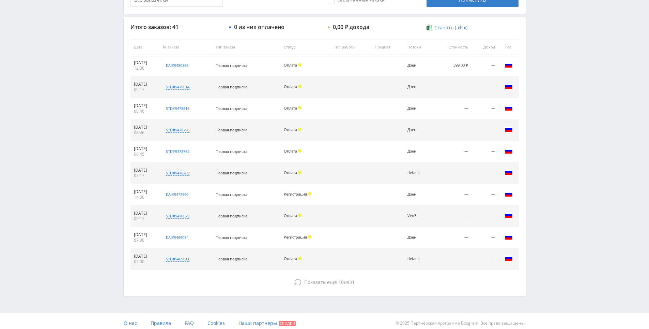
drag, startPoint x: 144, startPoint y: 227, endPoint x: 154, endPoint y: 254, distance: 28.4
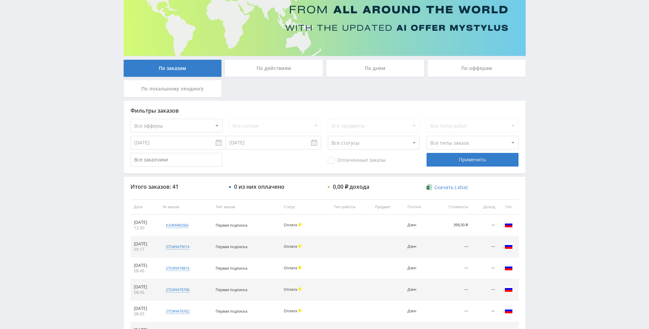
scroll to position [0, 0]
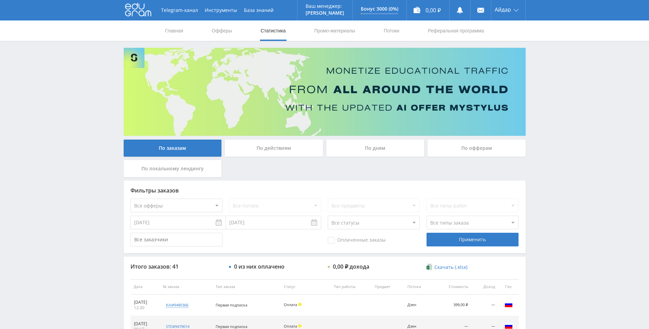
drag, startPoint x: 127, startPoint y: 148, endPoint x: 127, endPoint y: 90, distance: 58.3
click at [133, 13] on icon at bounding box center [138, 10] width 26 height 14
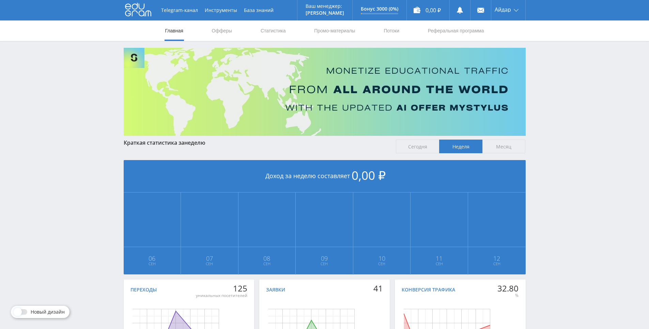
drag, startPoint x: 254, startPoint y: 207, endPoint x: 261, endPoint y: 165, distance: 43.2
click at [276, 34] on link "Статистика" at bounding box center [273, 30] width 27 height 20
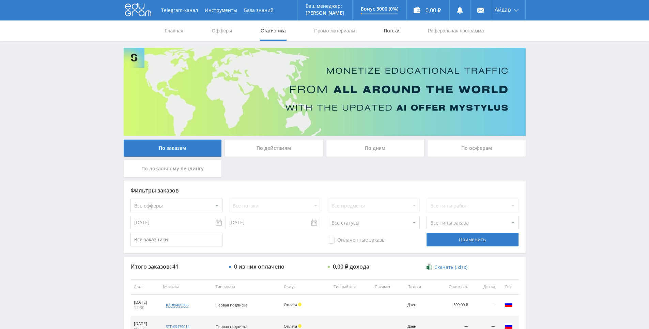
click at [396, 34] on link "Потоки" at bounding box center [391, 30] width 17 height 20
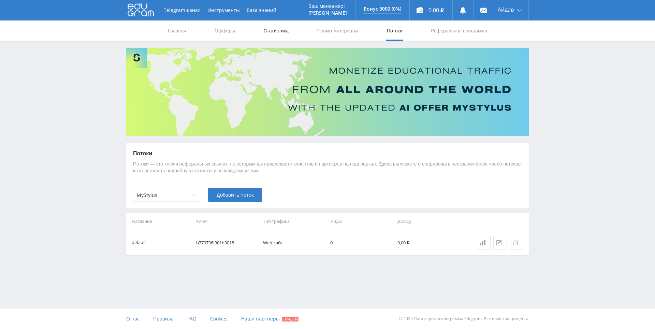
click at [264, 32] on link "Статистика" at bounding box center [276, 30] width 27 height 20
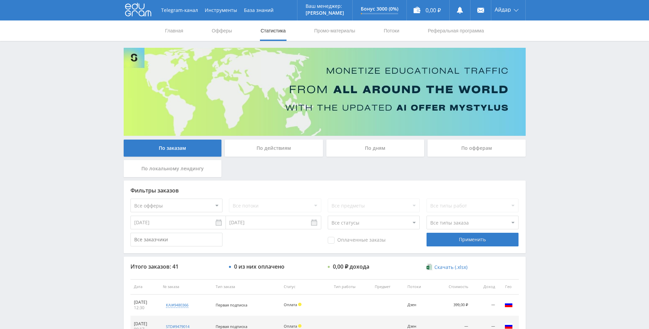
scroll to position [87, 0]
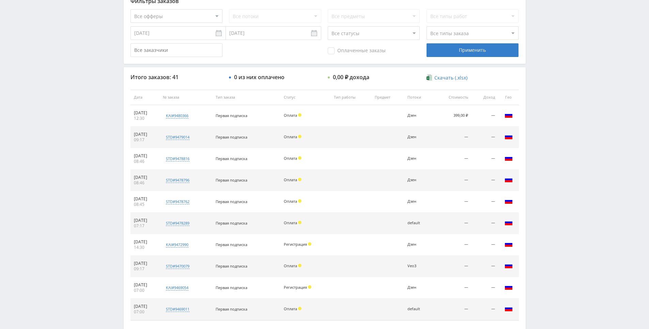
scroll to position [244, 0]
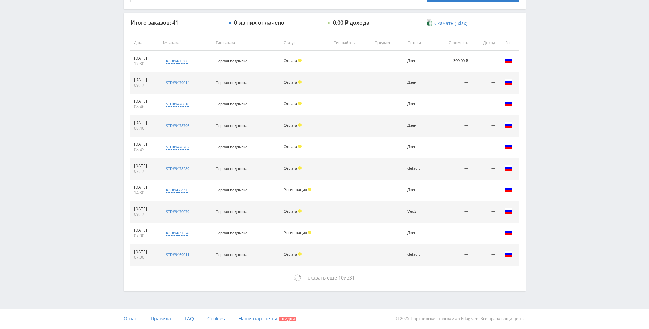
drag, startPoint x: 556, startPoint y: 180, endPoint x: 564, endPoint y: 256, distance: 77.1
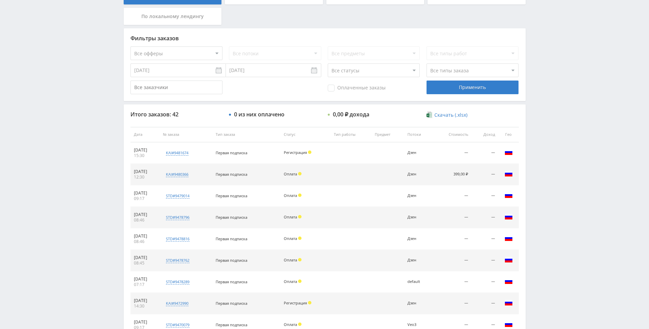
scroll to position [205, 0]
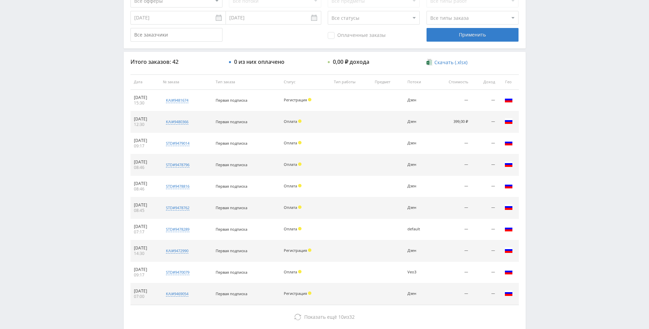
drag, startPoint x: 583, startPoint y: 136, endPoint x: 576, endPoint y: 115, distance: 22.2
click at [582, 133] on div "Telegram-канал Инструменты База знаний Ваш менеджер: [PERSON_NAME] Online @edug…" at bounding box center [324, 81] width 649 height 572
click at [566, 88] on div "Telegram-канал Инструменты База знаний Ваш менеджер: [PERSON_NAME] Online @edug…" at bounding box center [324, 81] width 649 height 572
drag, startPoint x: 565, startPoint y: 88, endPoint x: 562, endPoint y: 83, distance: 6.1
click at [558, 69] on div "Telegram-канал Инструменты База знаний Ваш менеджер: [PERSON_NAME] Online @edug…" at bounding box center [324, 81] width 649 height 572
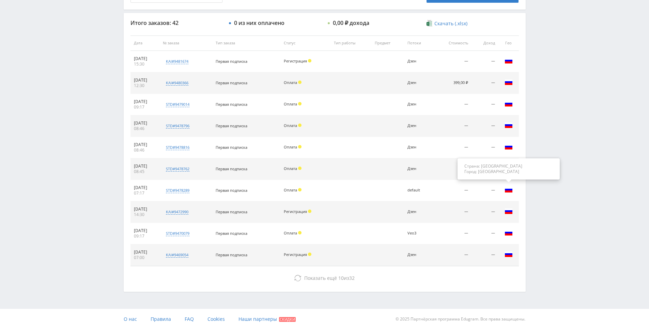
scroll to position [244, 0]
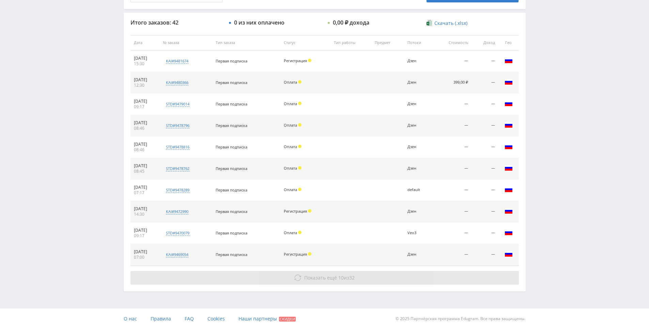
click at [326, 275] on span "Показать ещё" at bounding box center [320, 277] width 33 height 6
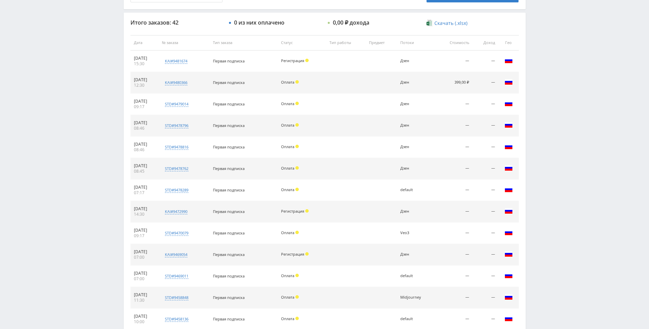
click at [556, 227] on div "Telegram-канал Инструменты База знаний Ваш менеджер: [PERSON_NAME] Online @edug…" at bounding box center [324, 149] width 649 height 787
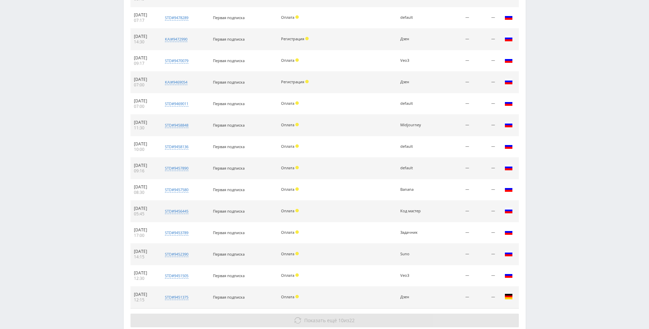
scroll to position [459, 0]
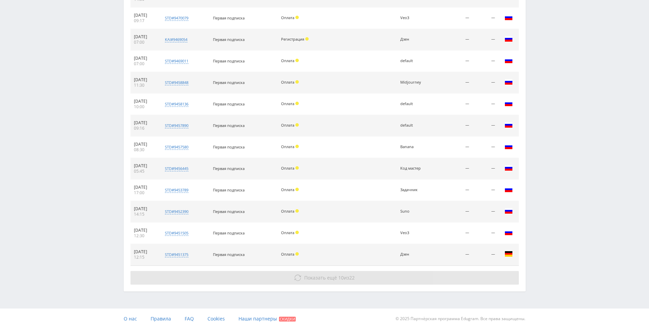
click at [373, 280] on button "Показать ещё 10 из 22" at bounding box center [325, 278] width 389 height 14
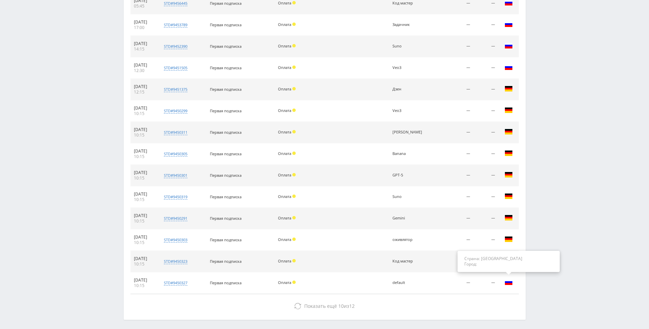
scroll to position [652, 0]
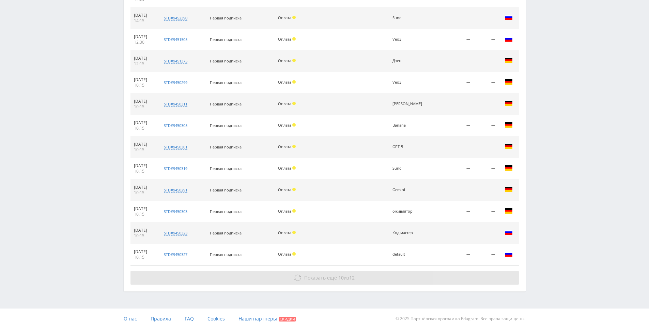
click at [389, 280] on button "Показать ещё 10 из 12" at bounding box center [325, 278] width 389 height 14
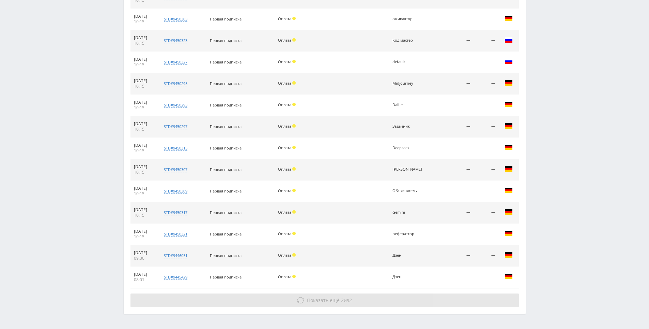
scroll to position [867, 0]
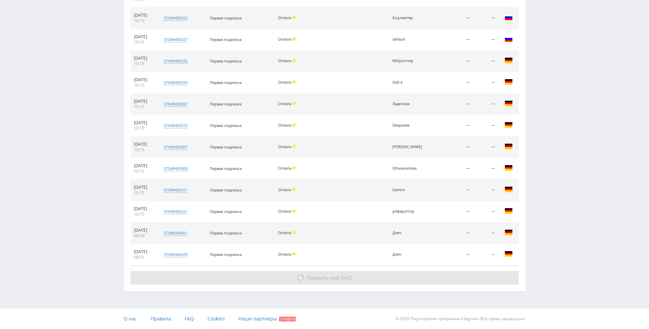
click at [415, 277] on button "Показать ещё 2 из 2" at bounding box center [325, 278] width 389 height 14
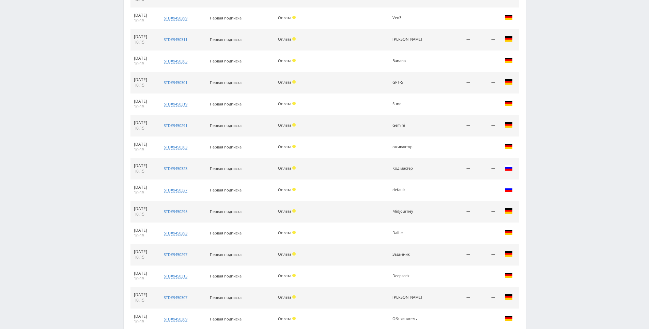
scroll to position [0, 0]
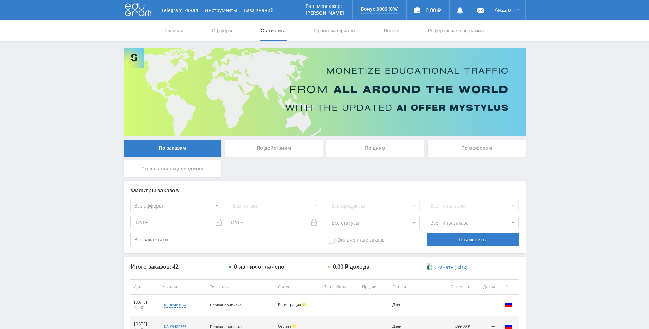
drag, startPoint x: 550, startPoint y: 248, endPoint x: 548, endPoint y: 135, distance: 112.9
